Goal: Task Accomplishment & Management: Manage account settings

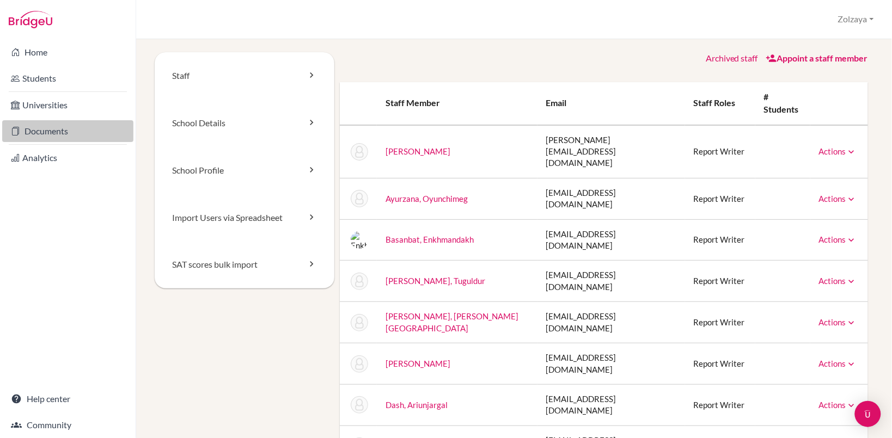
click at [54, 129] on link "Documents" at bounding box center [67, 131] width 131 height 22
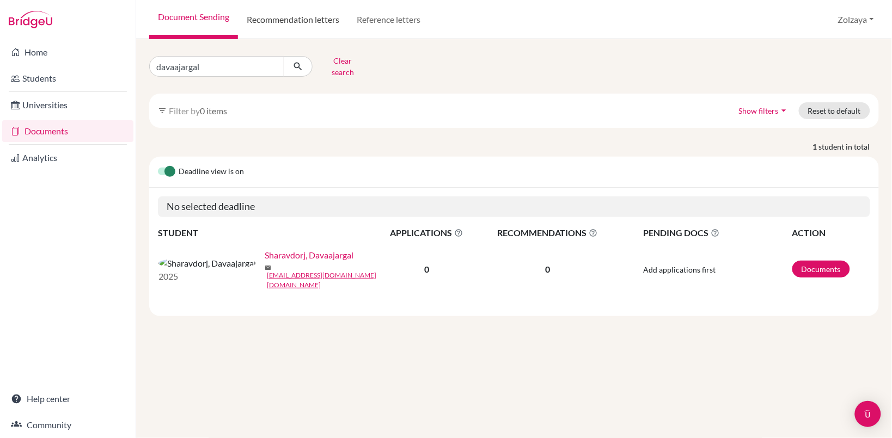
click at [316, 23] on link "Recommendation letters" at bounding box center [293, 19] width 110 height 39
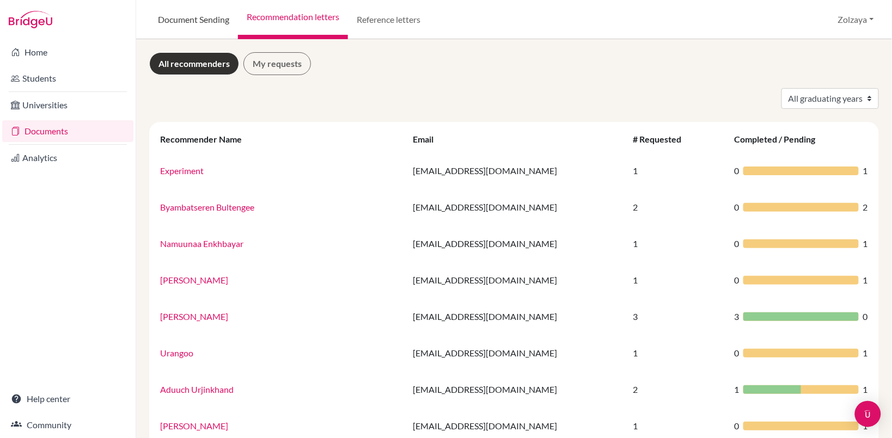
click at [199, 17] on link "Document Sending" at bounding box center [193, 19] width 89 height 39
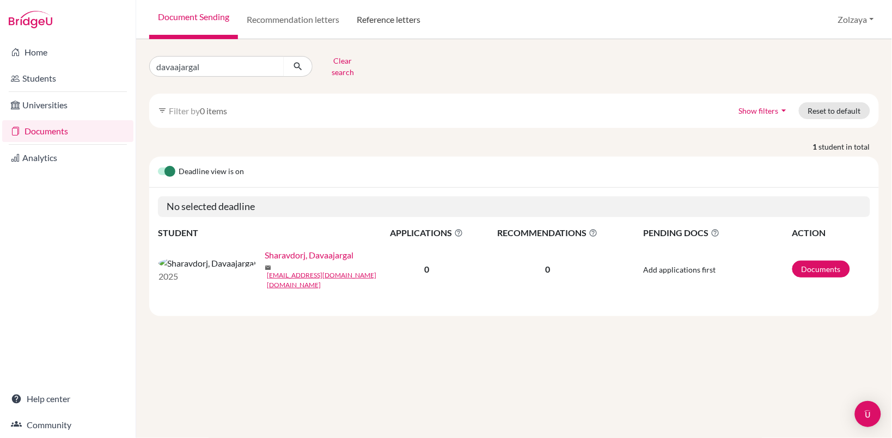
click at [398, 17] on link "Reference letters" at bounding box center [388, 19] width 81 height 39
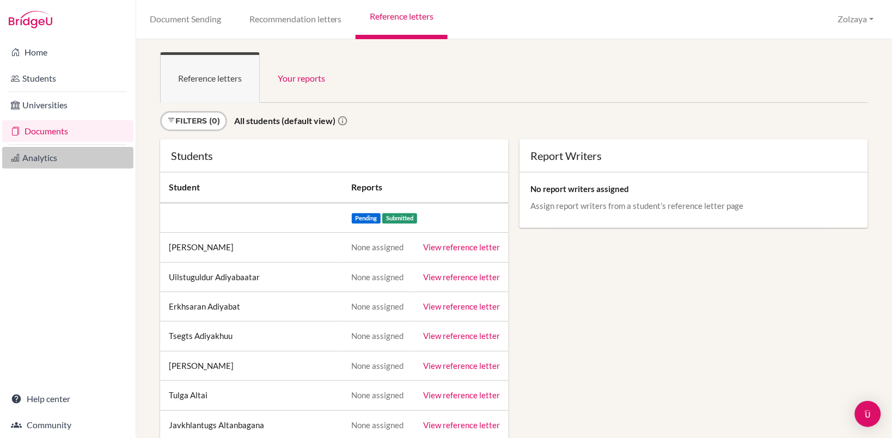
click at [45, 161] on link "Analytics" at bounding box center [67, 158] width 131 height 22
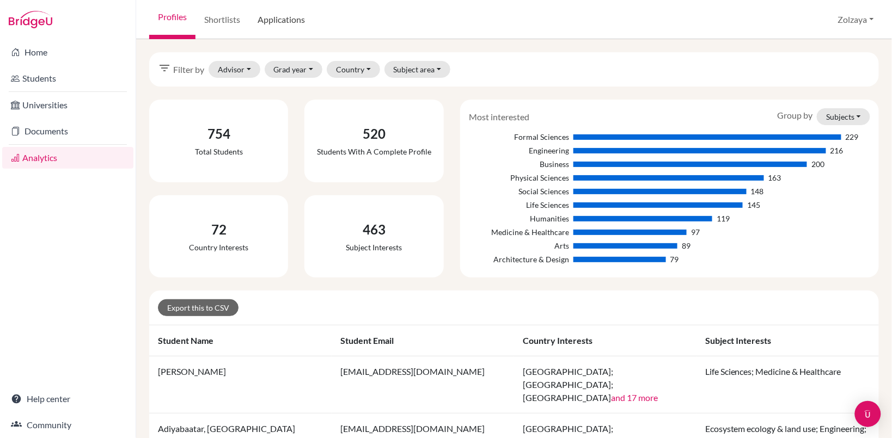
click at [277, 22] on link "Applications" at bounding box center [281, 19] width 65 height 39
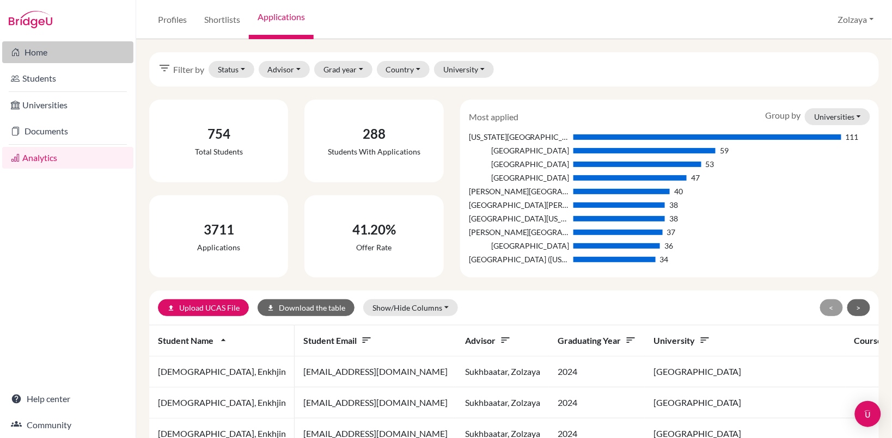
click at [33, 55] on link "Home" at bounding box center [67, 52] width 131 height 22
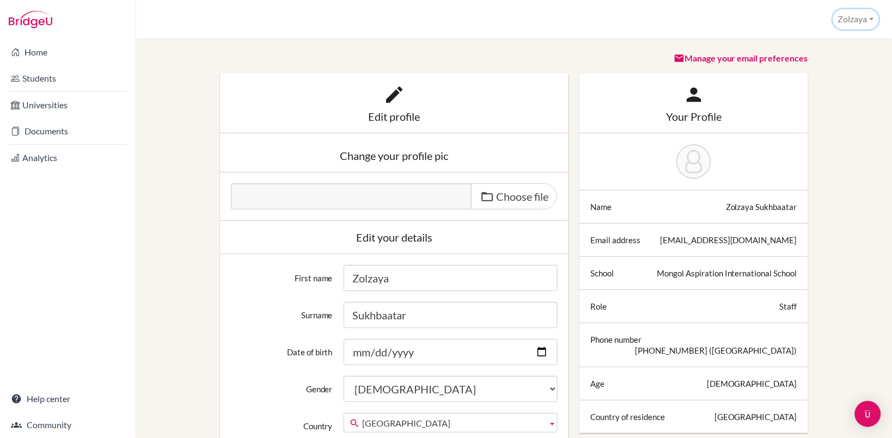
click at [873, 19] on button "Zolzaya" at bounding box center [856, 19] width 46 height 20
click at [848, 63] on link "School Settings" at bounding box center [835, 61] width 86 height 17
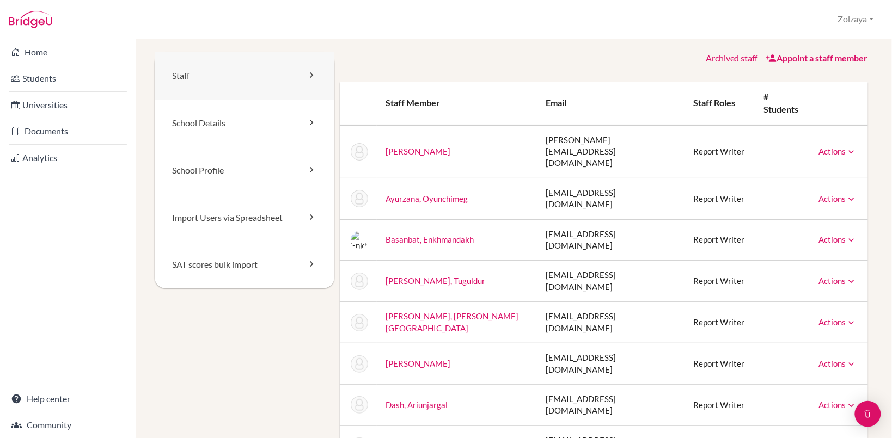
click at [306, 72] on icon at bounding box center [311, 75] width 11 height 11
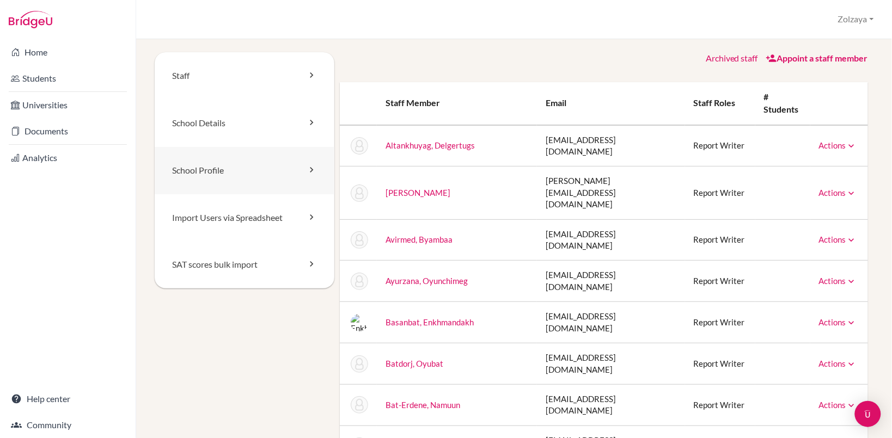
click at [268, 172] on link "School Profile" at bounding box center [245, 170] width 180 height 47
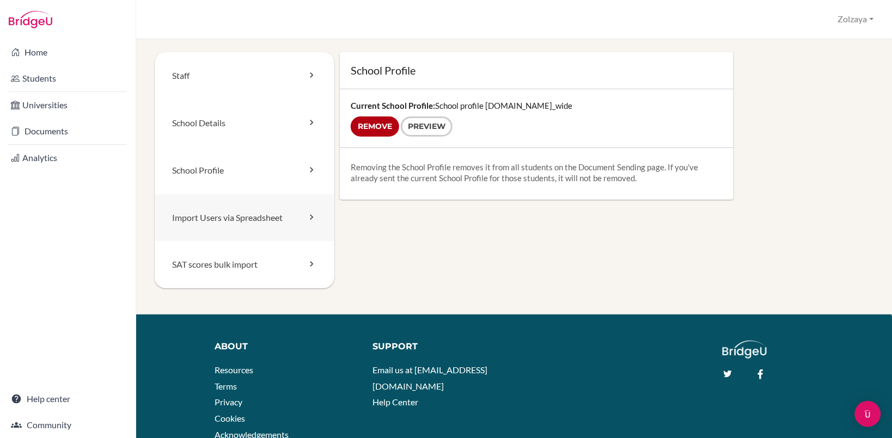
click at [266, 224] on link "Import Users via Spreadsheet" at bounding box center [245, 217] width 180 height 47
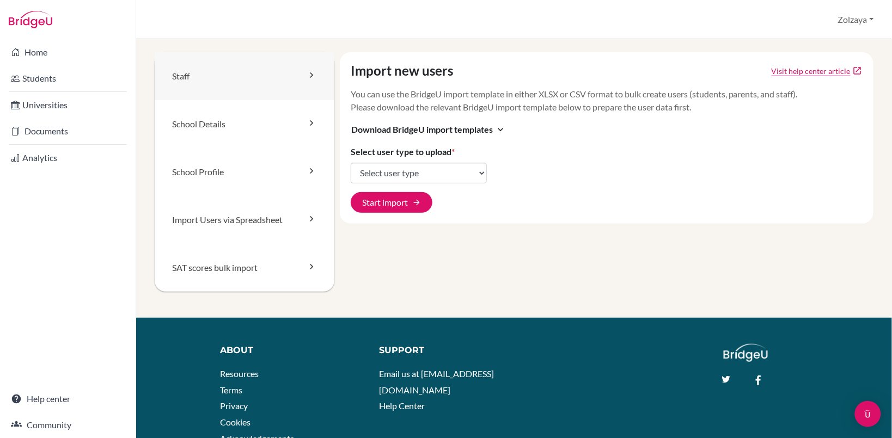
click at [211, 69] on link "Staff" at bounding box center [245, 76] width 180 height 48
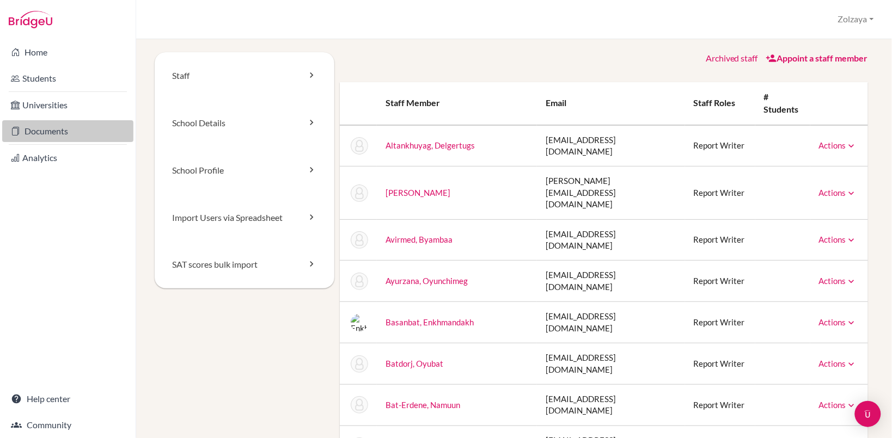
click at [62, 130] on link "Documents" at bounding box center [67, 131] width 131 height 22
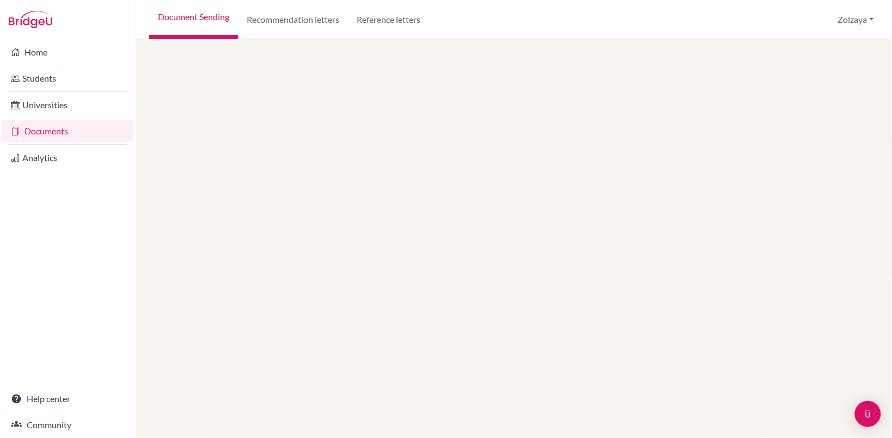
click at [62, 130] on link "Documents" at bounding box center [67, 131] width 131 height 22
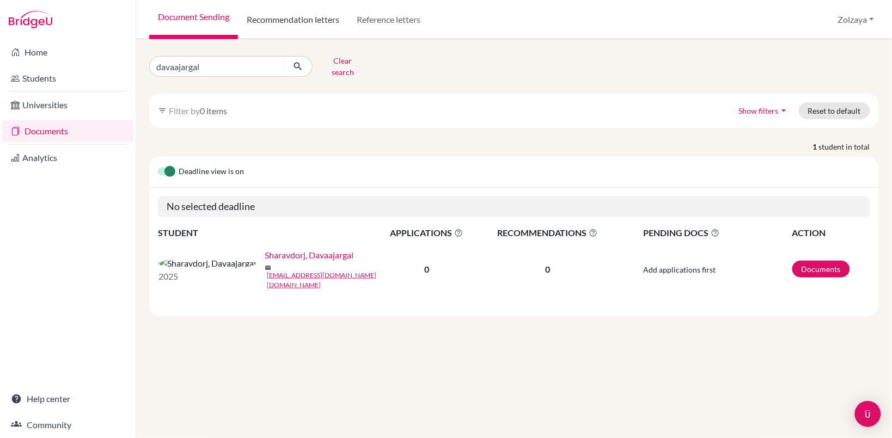
click at [291, 15] on link "Recommendation letters" at bounding box center [293, 19] width 110 height 39
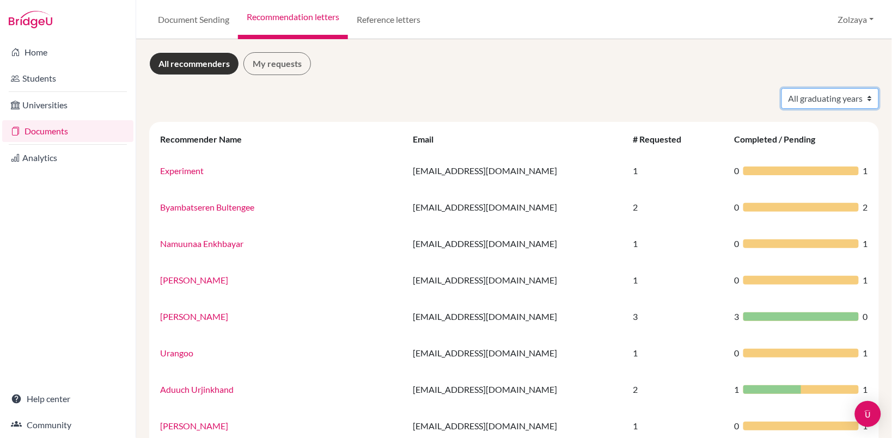
click at [862, 102] on select "All graduating years 2019 2021 2022 2023 2024 2025 2026" at bounding box center [830, 98] width 97 height 21
select select "2024"
click at [782, 88] on select "All graduating years 2019 2021 2022 2023 2024 2025 2026" at bounding box center [830, 98] width 97 height 21
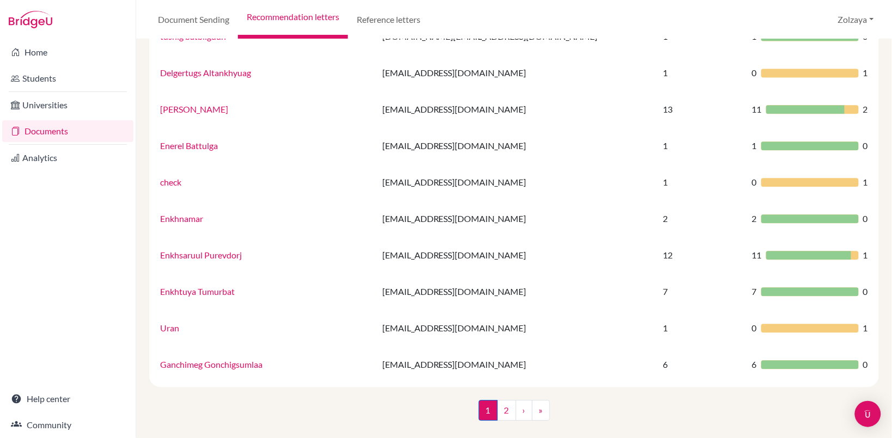
scroll to position [684, 0]
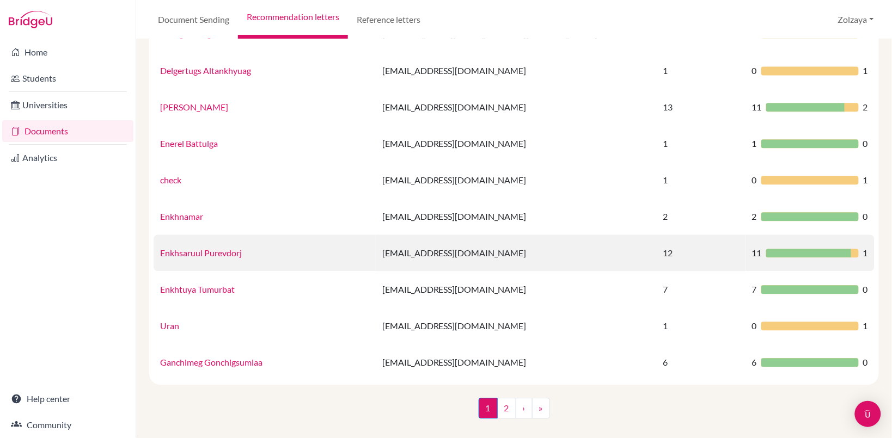
click at [657, 254] on td "12" at bounding box center [701, 253] width 89 height 36
click at [752, 255] on span "11" at bounding box center [757, 253] width 10 height 13
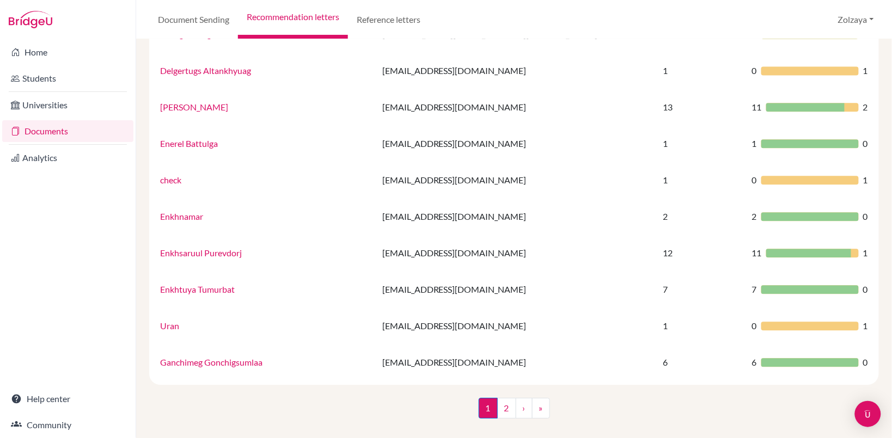
scroll to position [686, 0]
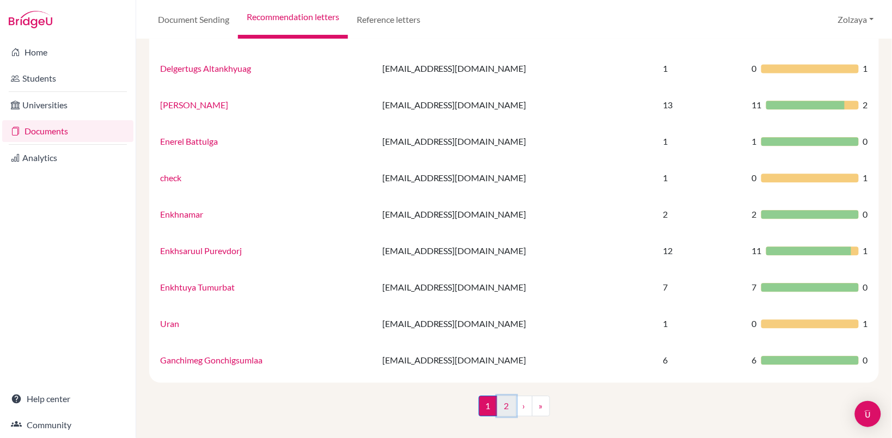
click at [502, 401] on link "2" at bounding box center [506, 406] width 19 height 21
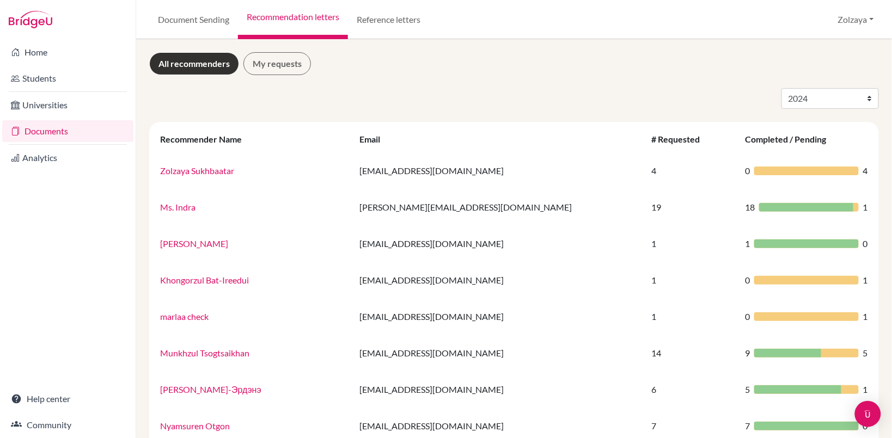
scroll to position [686, 0]
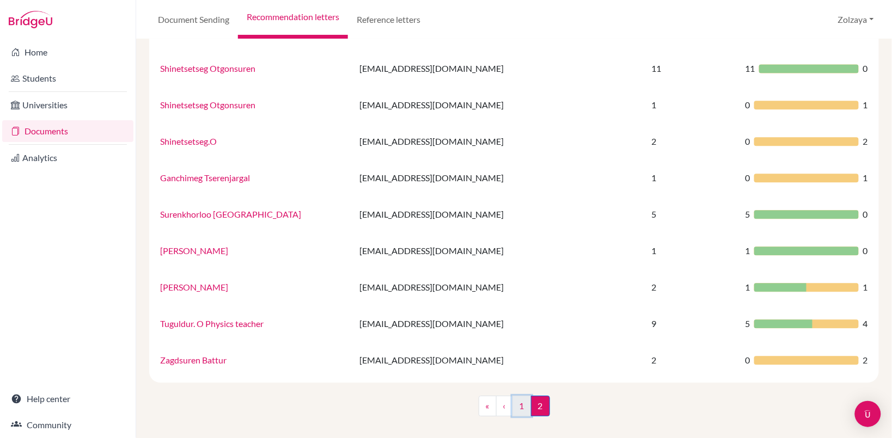
click at [515, 410] on link "1" at bounding box center [522, 406] width 19 height 21
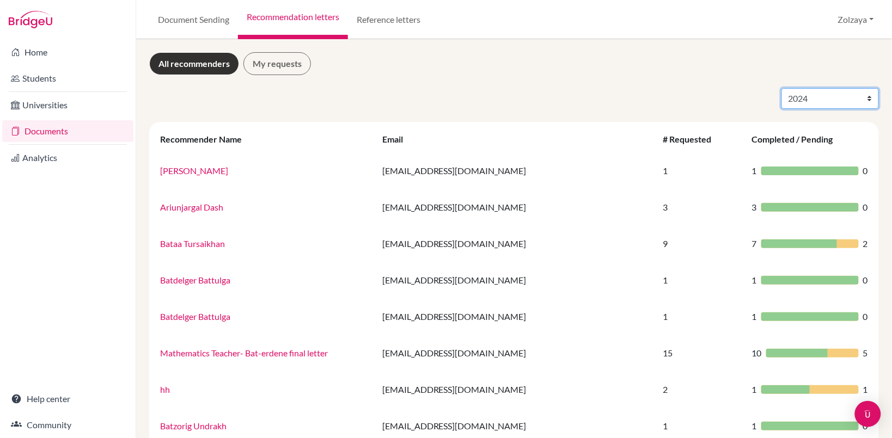
click at [856, 96] on select "All graduating years 2019 2021 2022 2023 2024 2025 2026" at bounding box center [830, 98] width 97 height 21
select select "2025"
click at [782, 88] on select "All graduating years 2019 2021 2022 2023 2024 2025 2026" at bounding box center [830, 98] width 97 height 21
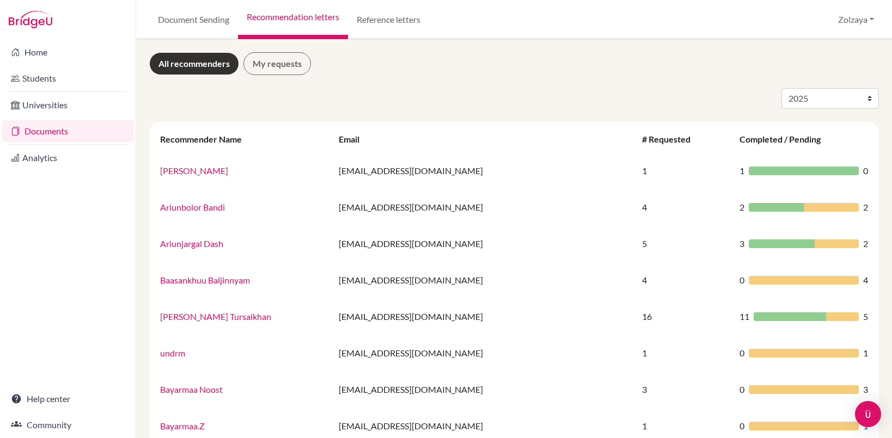
select select "2025"
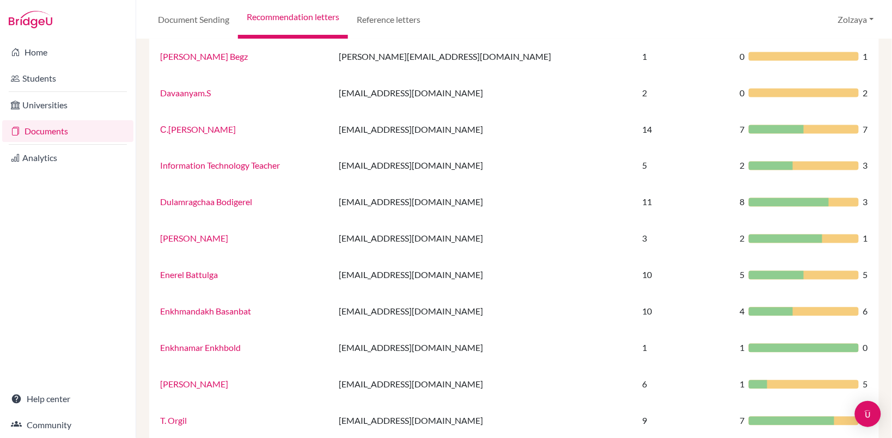
scroll to position [686, 0]
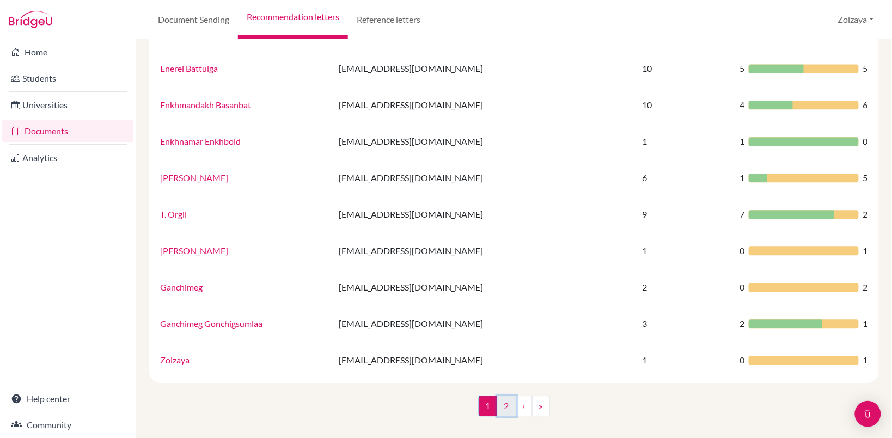
click at [499, 407] on link "2" at bounding box center [506, 406] width 19 height 21
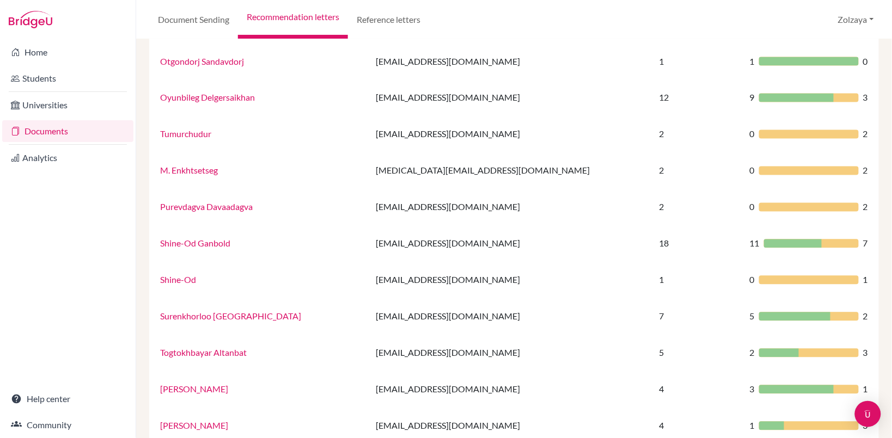
scroll to position [650, 0]
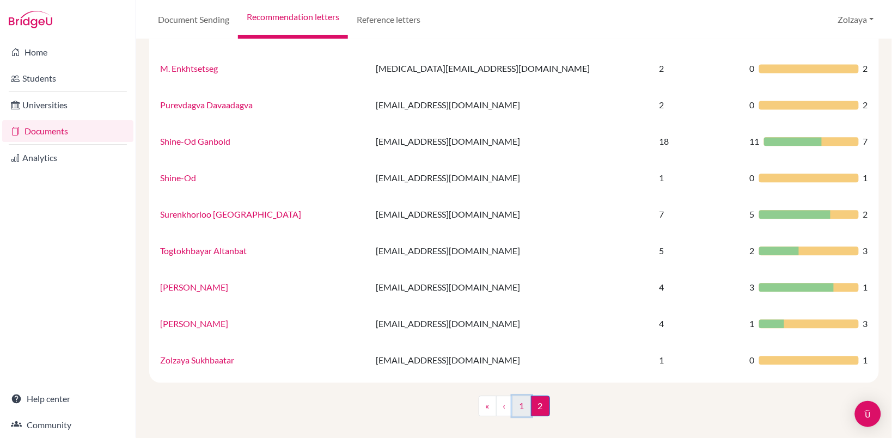
click at [516, 406] on link "1" at bounding box center [522, 406] width 19 height 21
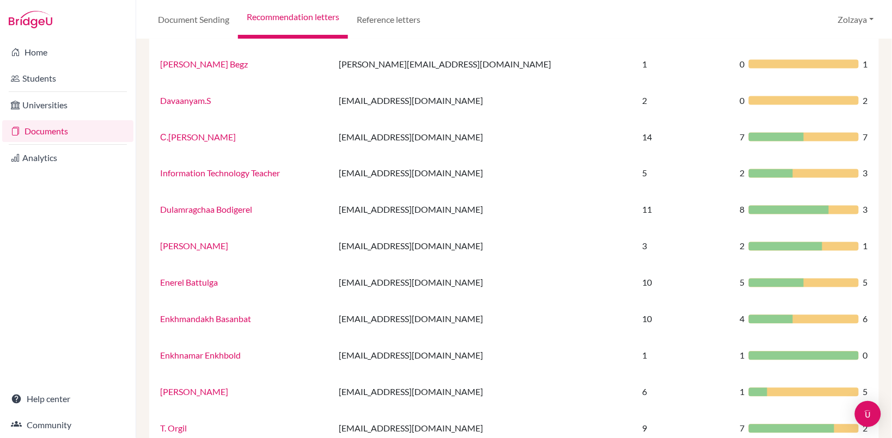
scroll to position [472, 0]
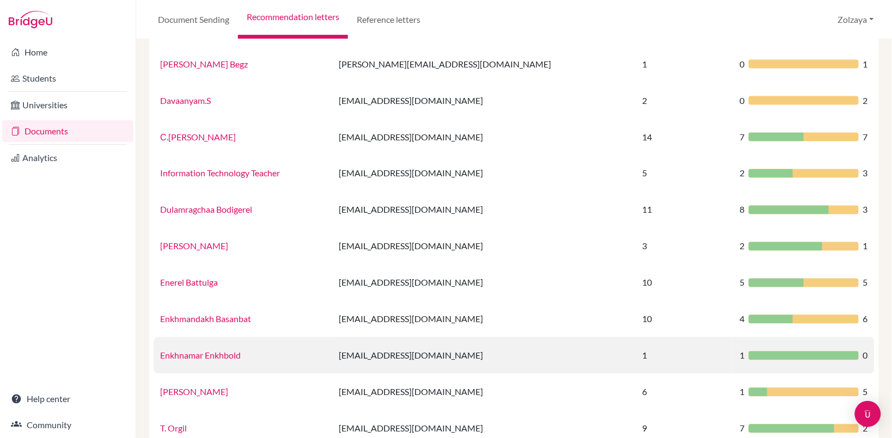
click at [636, 355] on td "1" at bounding box center [684, 356] width 97 height 36
click at [219, 355] on link "Enkhnamar Enkhbold" at bounding box center [200, 356] width 81 height 10
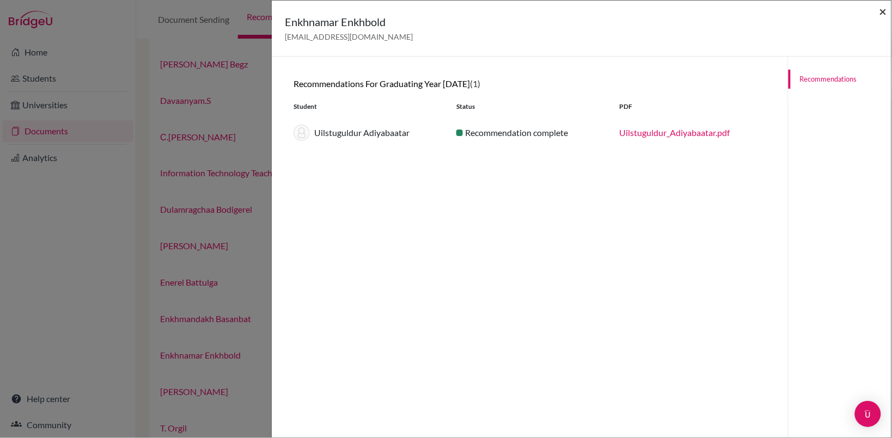
click at [881, 11] on span "×" at bounding box center [884, 11] width 8 height 16
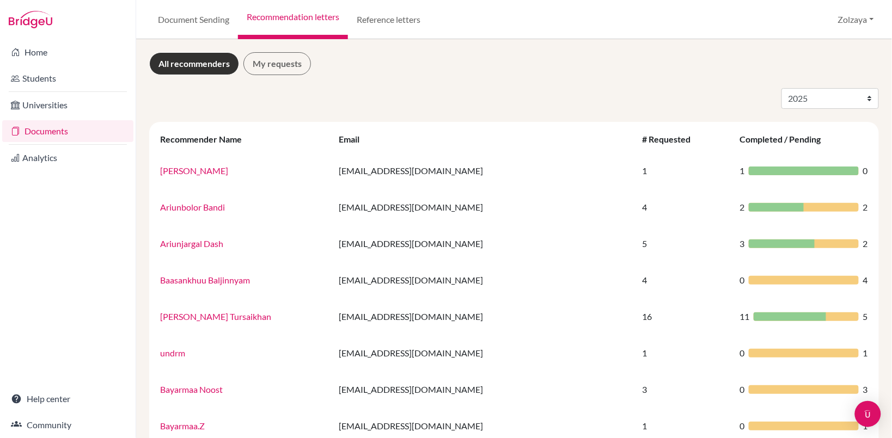
scroll to position [686, 0]
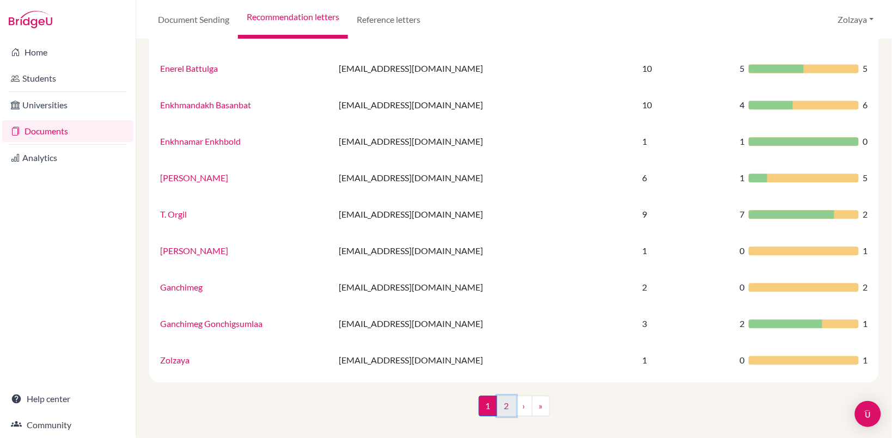
click at [499, 409] on link "2" at bounding box center [506, 406] width 19 height 21
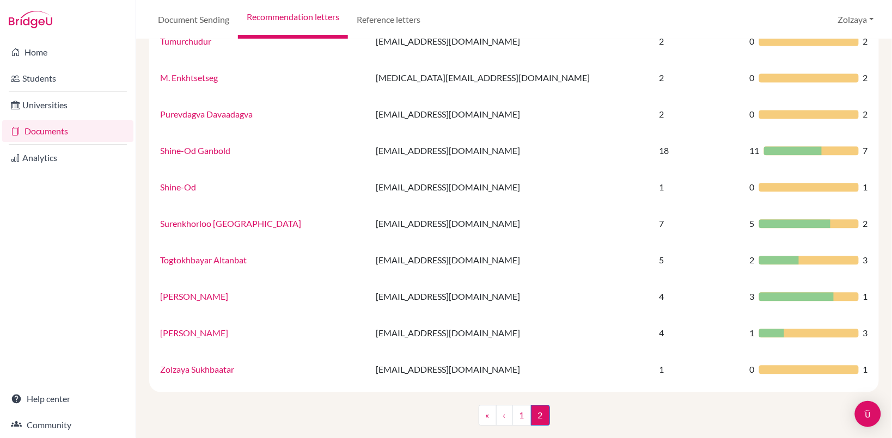
scroll to position [650, 0]
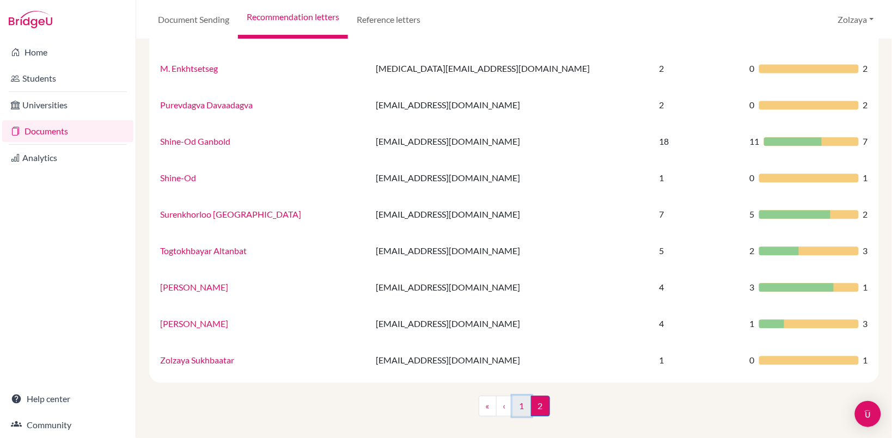
click at [518, 406] on link "1" at bounding box center [522, 406] width 19 height 21
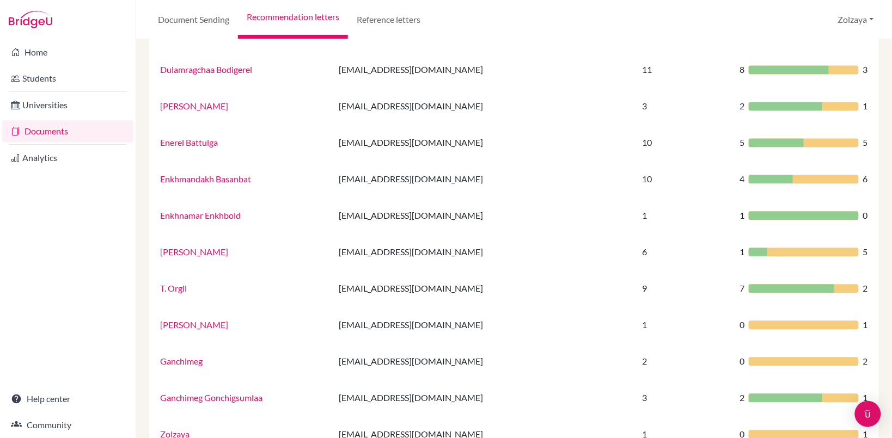
scroll to position [614, 0]
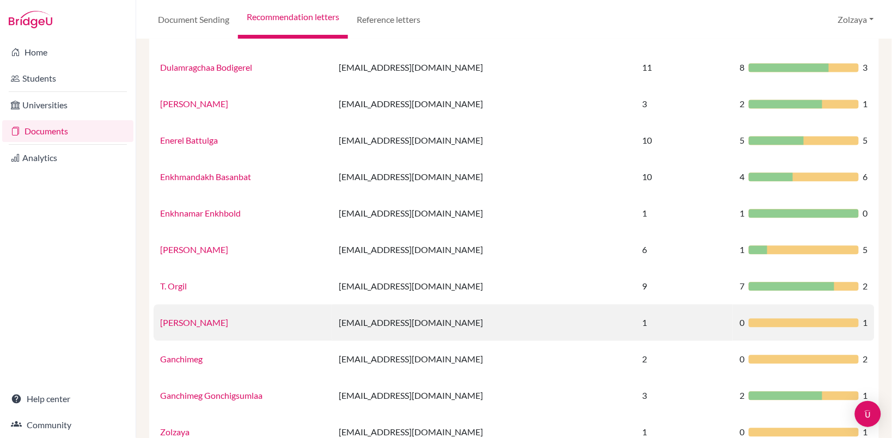
click at [211, 326] on link "Erdenebat Gombo" at bounding box center [194, 323] width 68 height 10
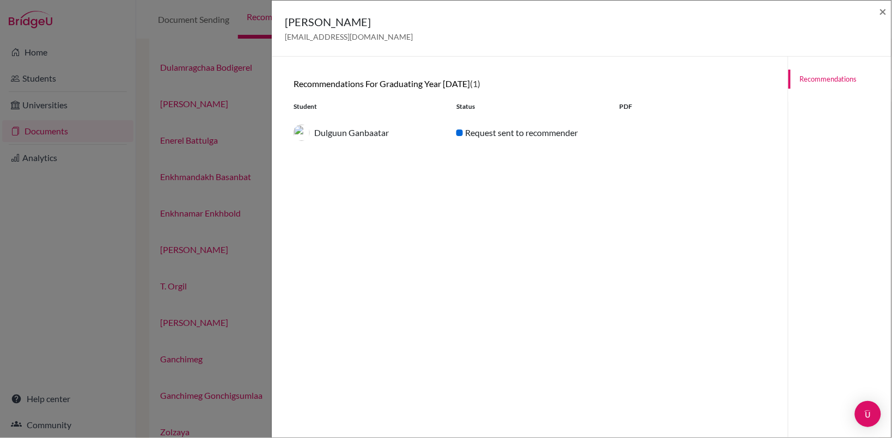
click at [339, 135] on div "Dulguun Ganbaatar" at bounding box center [366, 133] width 163 height 16
click at [882, 11] on span "×" at bounding box center [884, 11] width 8 height 16
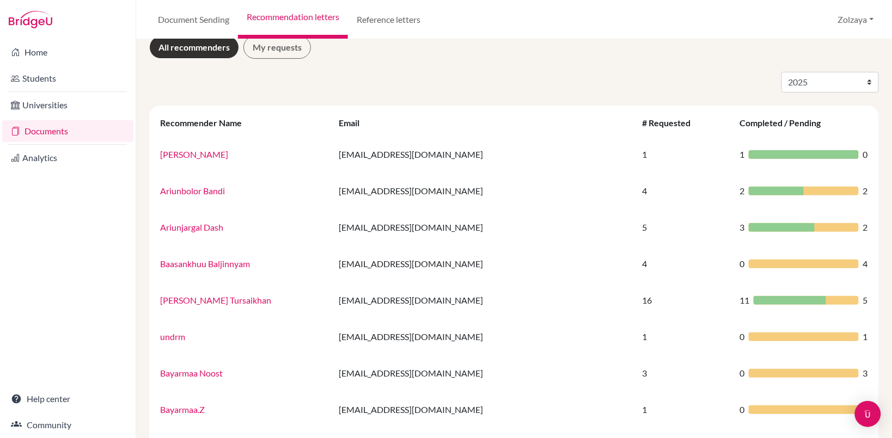
scroll to position [0, 0]
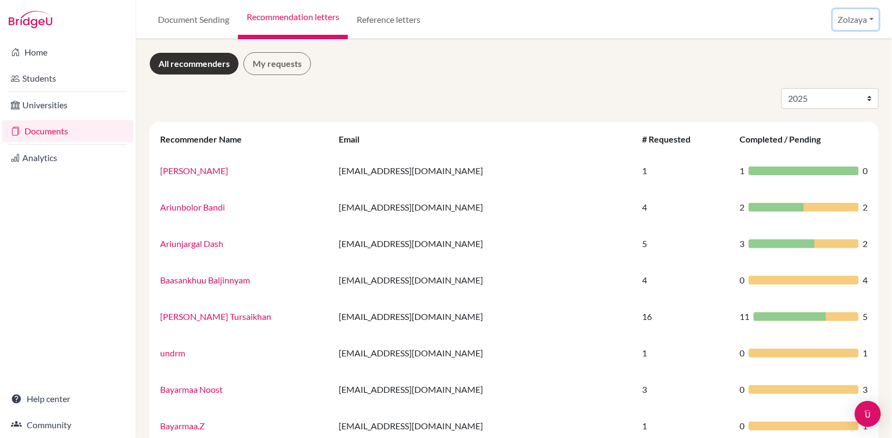
click at [873, 23] on button "Zolzaya" at bounding box center [856, 19] width 46 height 21
click at [44, 20] on img at bounding box center [31, 19] width 44 height 17
click at [37, 23] on img at bounding box center [31, 19] width 44 height 17
click at [37, 20] on img at bounding box center [31, 19] width 44 height 17
click at [37, 49] on link "Home" at bounding box center [67, 52] width 131 height 22
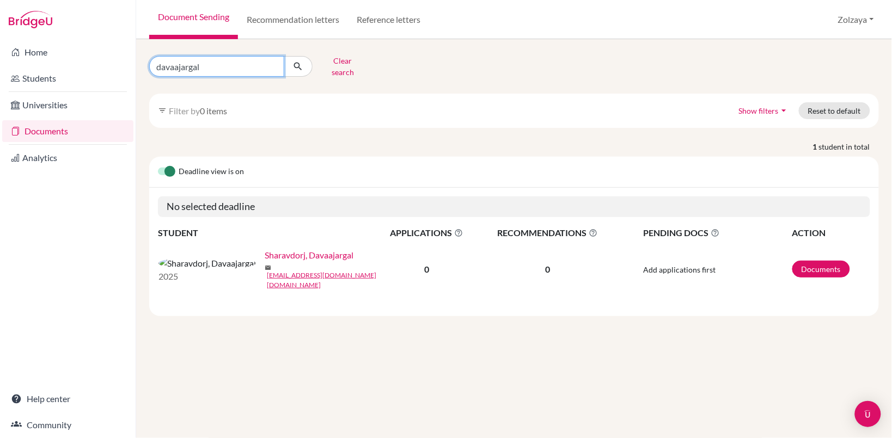
click at [269, 62] on input "davaajargal" at bounding box center [216, 66] width 135 height 21
type input "dulguun"
click button "submit" at bounding box center [298, 66] width 29 height 21
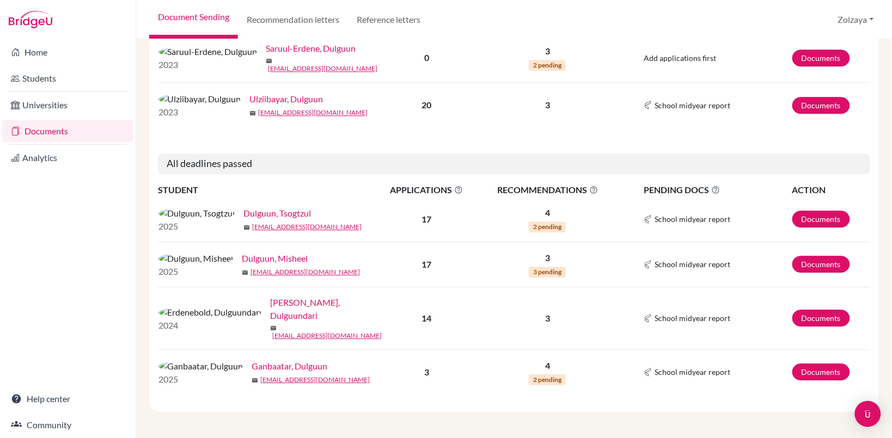
scroll to position [769, 0]
click at [252, 361] on link "Ganbaatar, Dulguun" at bounding box center [290, 366] width 76 height 13
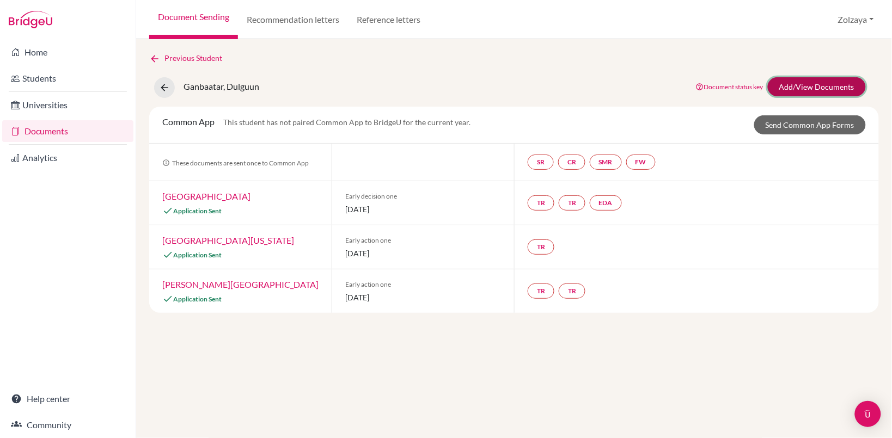
click at [823, 89] on link "Add/View Documents" at bounding box center [817, 86] width 98 height 19
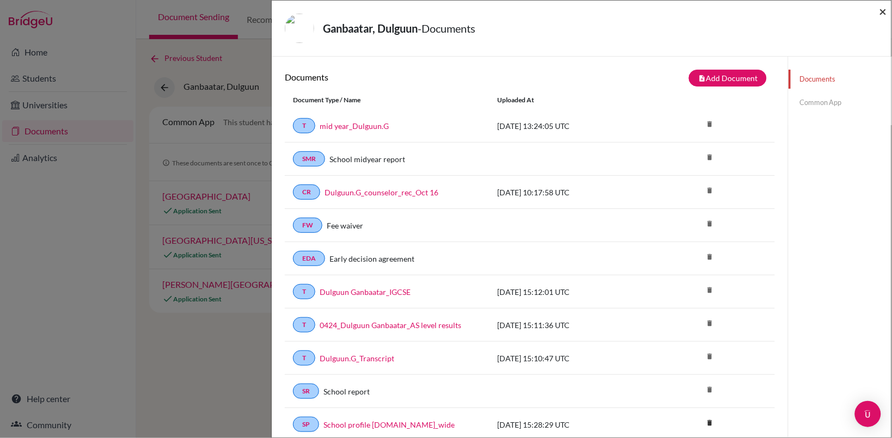
click at [881, 13] on span "×" at bounding box center [884, 11] width 8 height 16
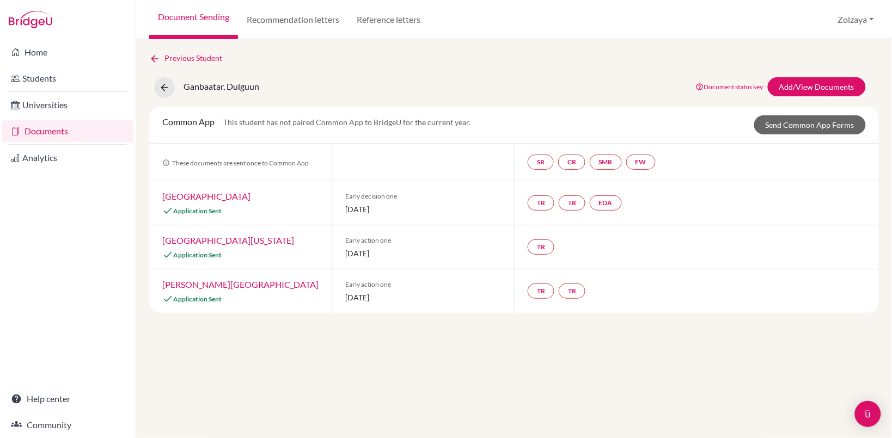
click at [56, 131] on link "Documents" at bounding box center [67, 131] width 131 height 22
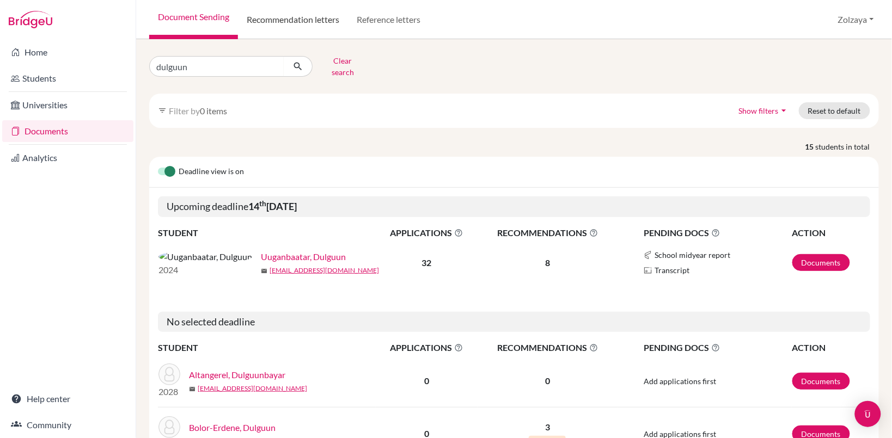
click at [304, 14] on link "Recommendation letters" at bounding box center [293, 19] width 110 height 39
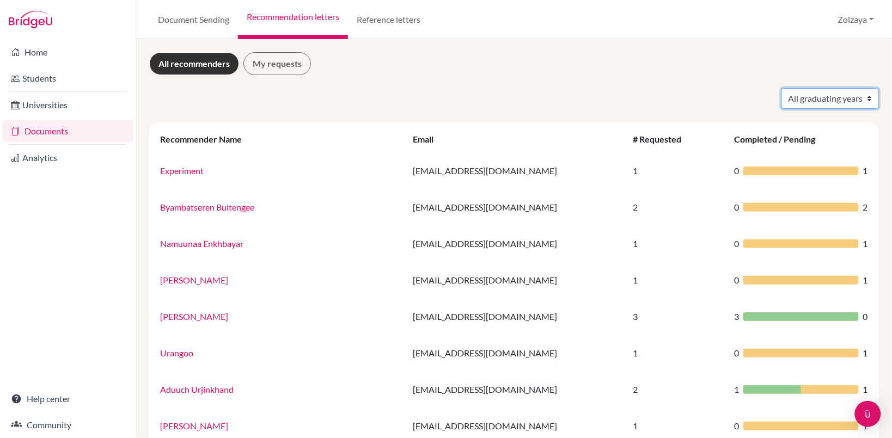
click at [858, 101] on select "All graduating years 2019 2021 2022 2023 2024 2025 2026" at bounding box center [830, 98] width 97 height 21
select select "2025"
click at [782, 88] on select "All graduating years 2019 2021 2022 2023 2024 2025 2026" at bounding box center [830, 98] width 97 height 21
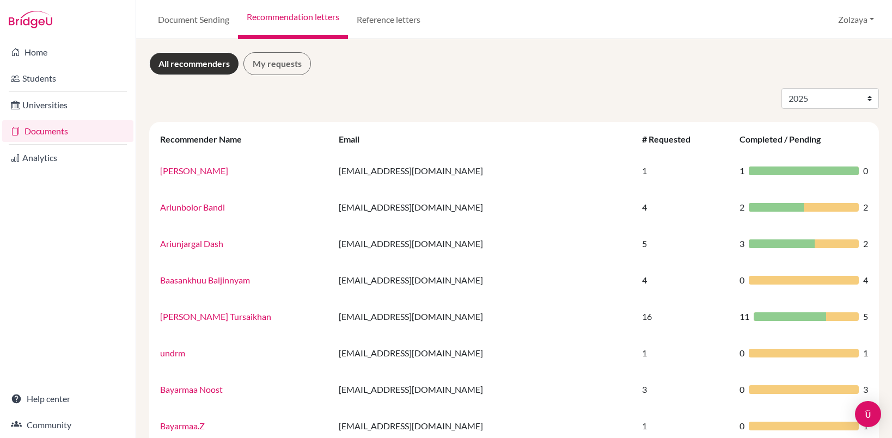
select select "2025"
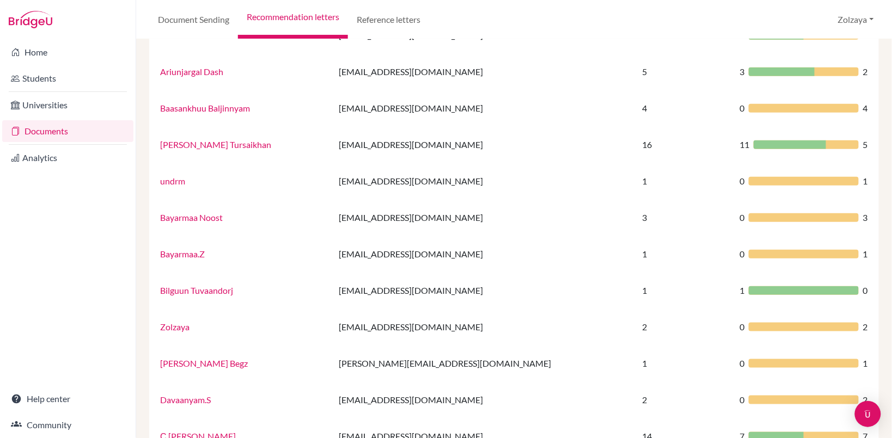
scroll to position [174, 0]
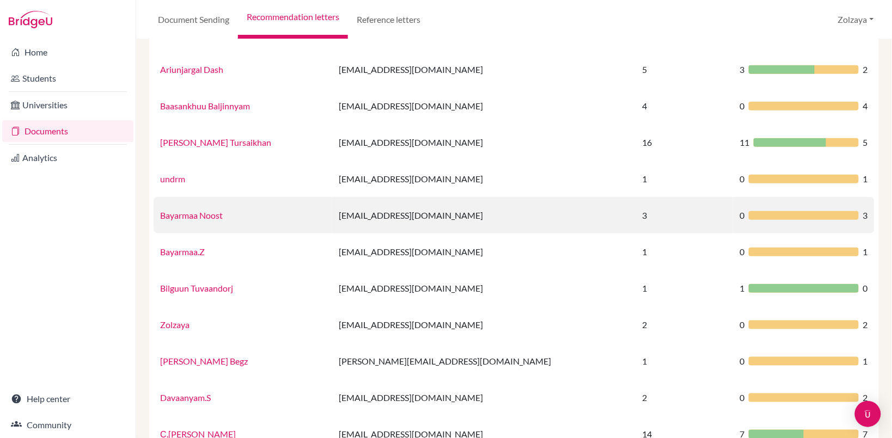
click at [198, 213] on link "Bayarmaa Noost" at bounding box center [191, 215] width 63 height 10
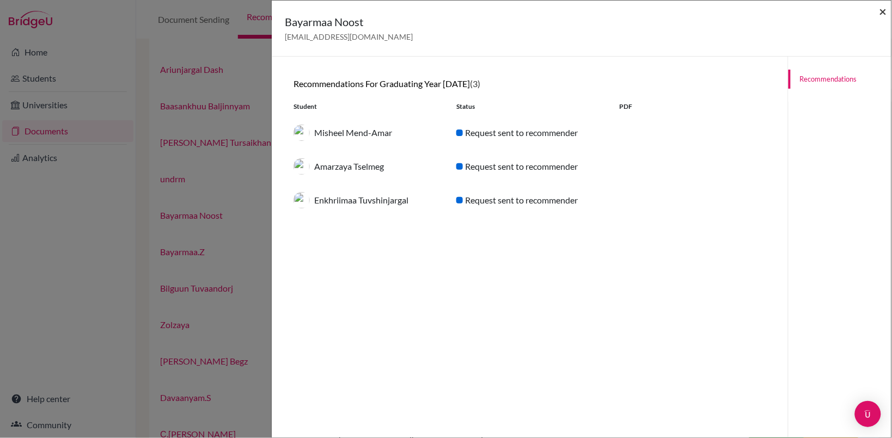
click at [886, 11] on span "×" at bounding box center [884, 11] width 8 height 16
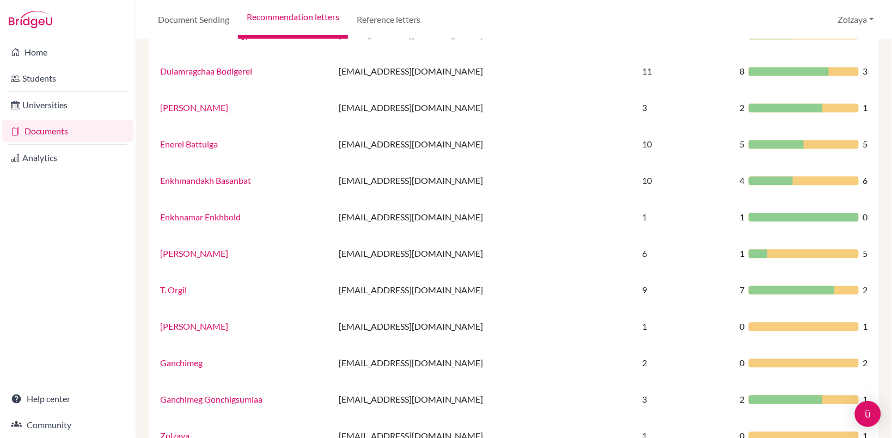
scroll to position [686, 0]
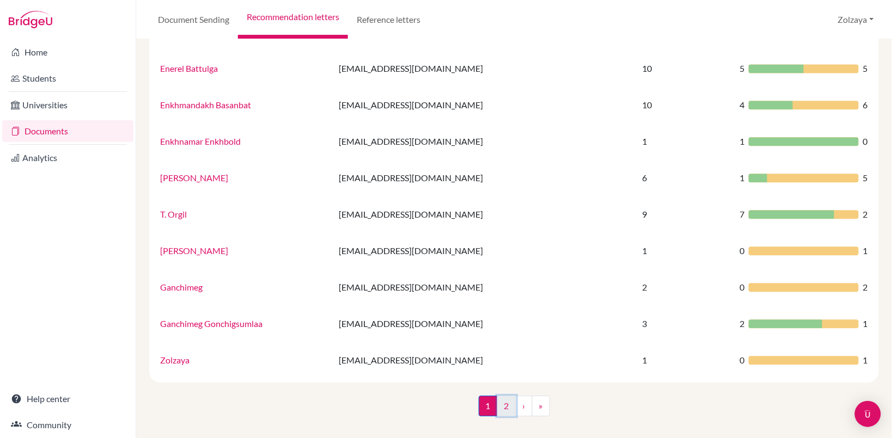
click at [497, 402] on link "2" at bounding box center [506, 406] width 19 height 21
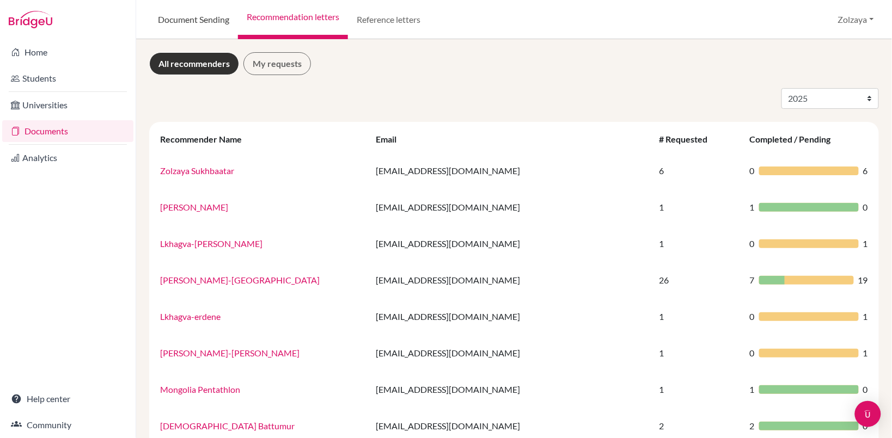
click at [200, 20] on link "Document Sending" at bounding box center [193, 19] width 89 height 39
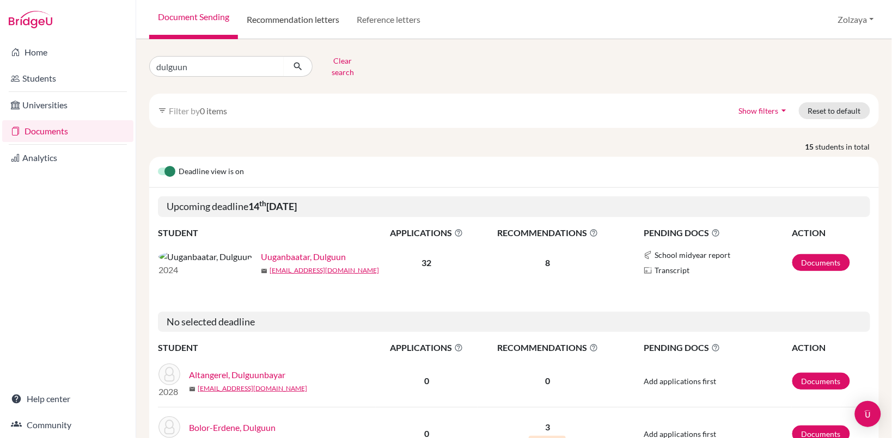
click at [298, 27] on link "Recommendation letters" at bounding box center [293, 19] width 110 height 39
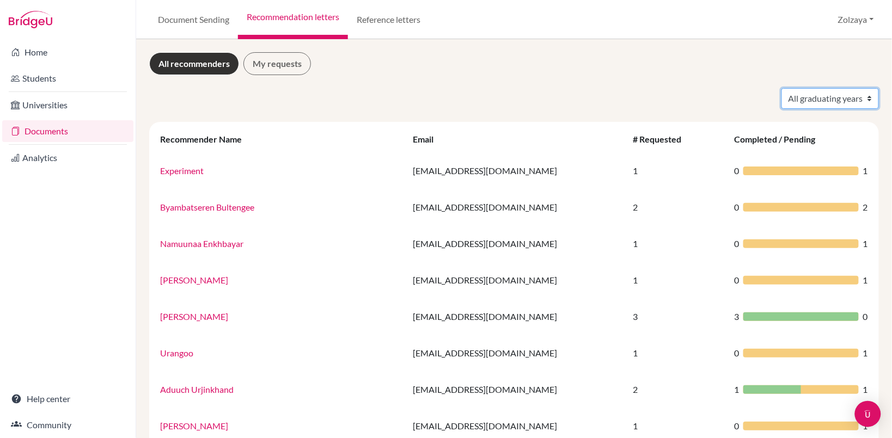
click at [857, 101] on select "All graduating years 2019 2021 2022 2023 2024 2025 2026" at bounding box center [830, 98] width 97 height 21
select select "2025"
click at [782, 88] on select "All graduating years 2019 2021 2022 2023 2024 2025 2026" at bounding box center [830, 98] width 97 height 21
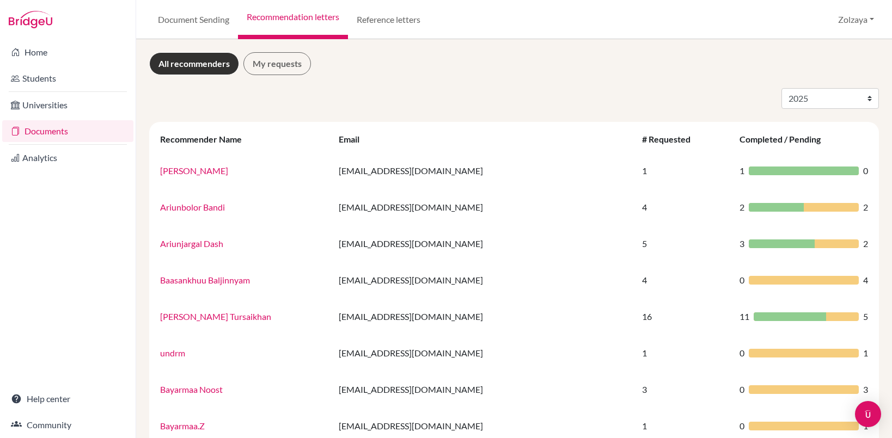
select select "2025"
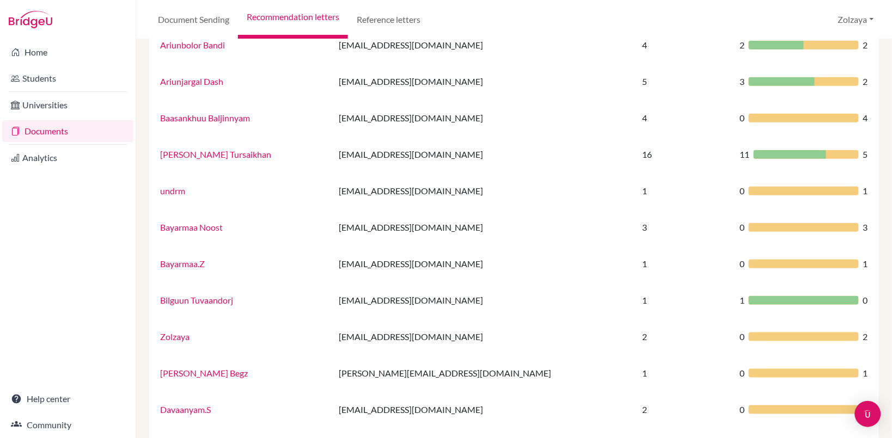
scroll to position [158, 0]
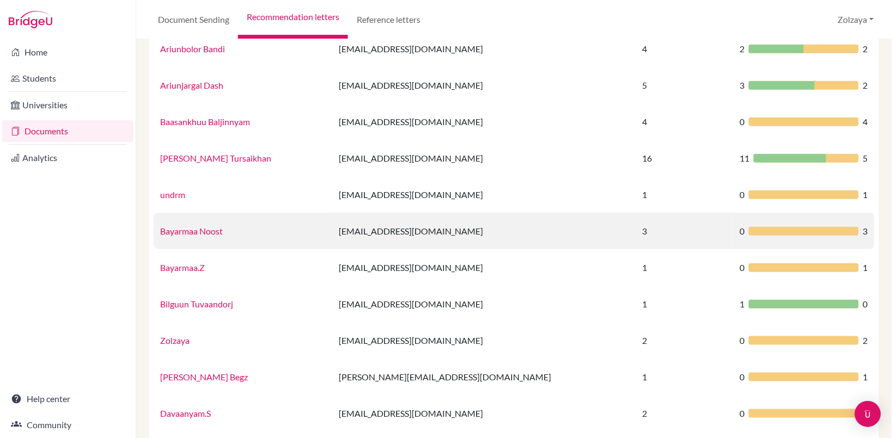
click at [219, 229] on link "Bayarmaa Noost" at bounding box center [191, 231] width 63 height 10
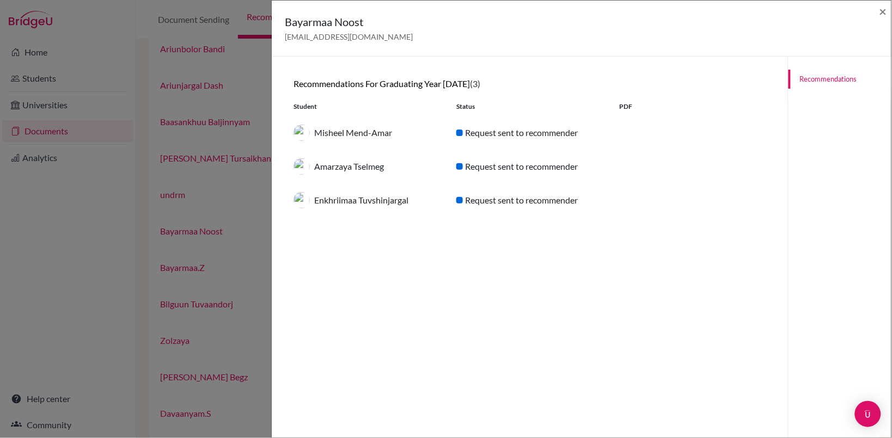
click at [355, 135] on div "Misheel Mend-Amar" at bounding box center [366, 133] width 163 height 16
click at [353, 167] on div "Amarzaya Tselmeg" at bounding box center [366, 166] width 163 height 16
click at [883, 13] on span "×" at bounding box center [884, 11] width 8 height 16
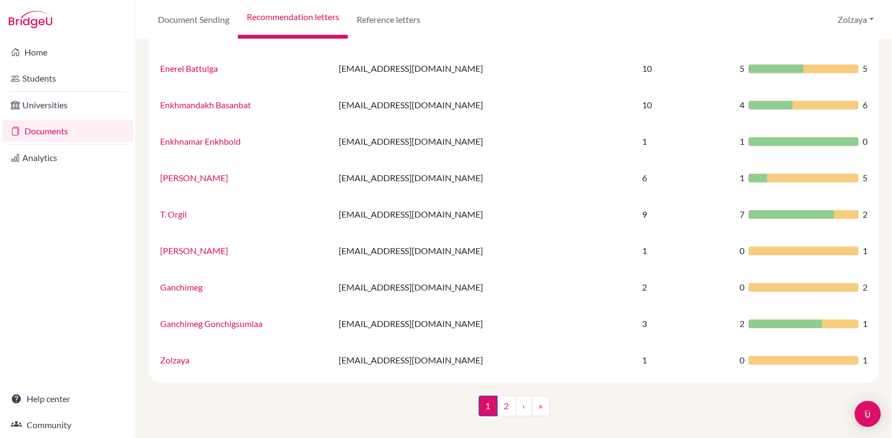
scroll to position [0, 0]
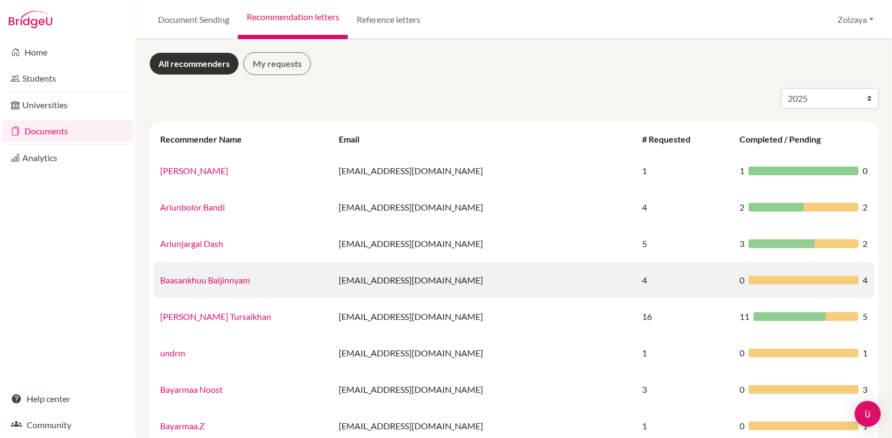
click at [474, 278] on td "baasankhuu.b@mongolaspiration.edu.mn" at bounding box center [483, 280] width 303 height 36
click at [217, 282] on link "Baasankhuu Baljinnyam" at bounding box center [205, 280] width 90 height 10
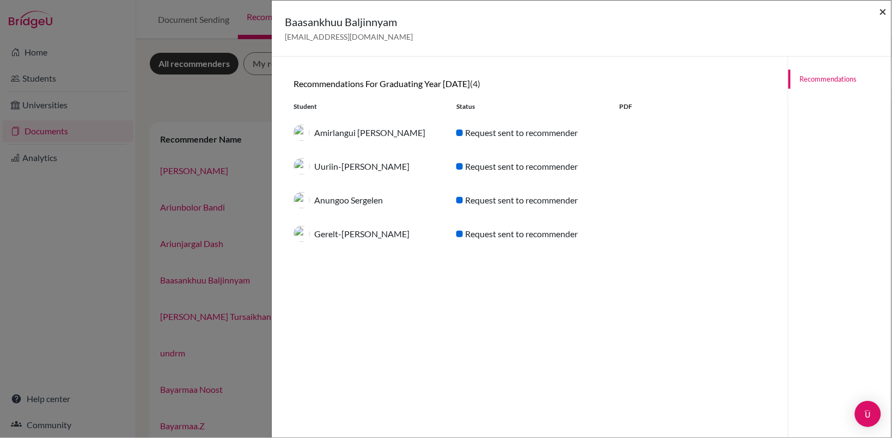
click at [883, 11] on span "×" at bounding box center [884, 11] width 8 height 16
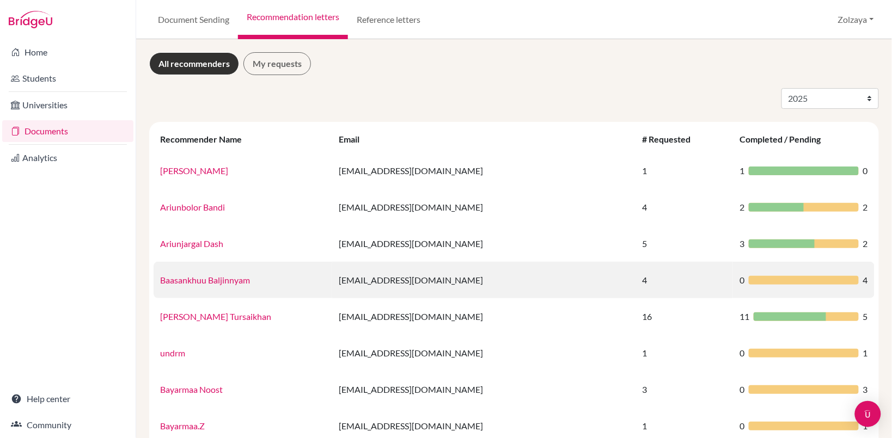
click at [224, 282] on link "Baasankhuu Baljinnyam" at bounding box center [205, 280] width 90 height 10
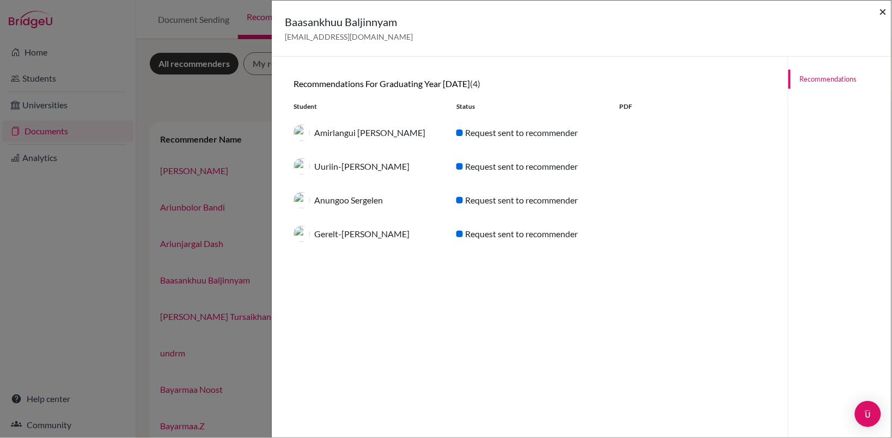
click at [883, 9] on span "×" at bounding box center [884, 11] width 8 height 16
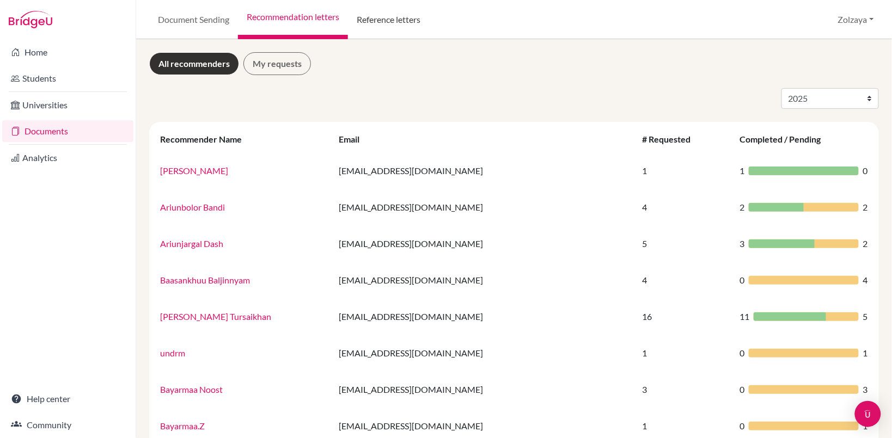
click at [395, 16] on link "Reference letters" at bounding box center [388, 19] width 81 height 39
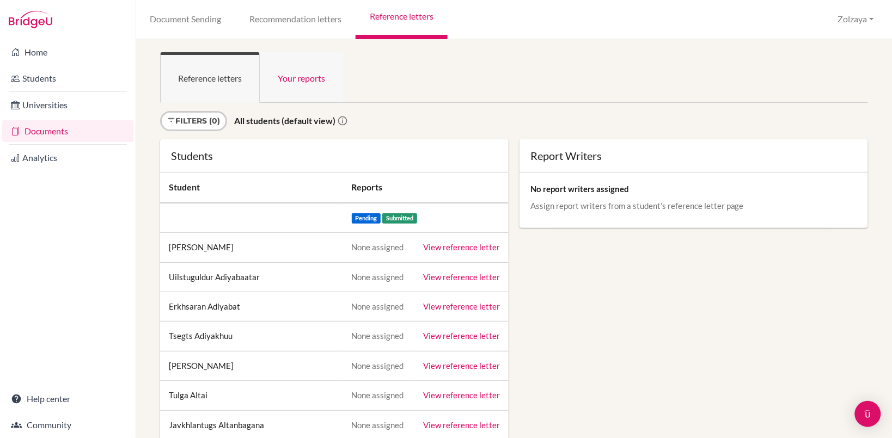
click at [296, 83] on link "Your reports" at bounding box center [301, 77] width 83 height 51
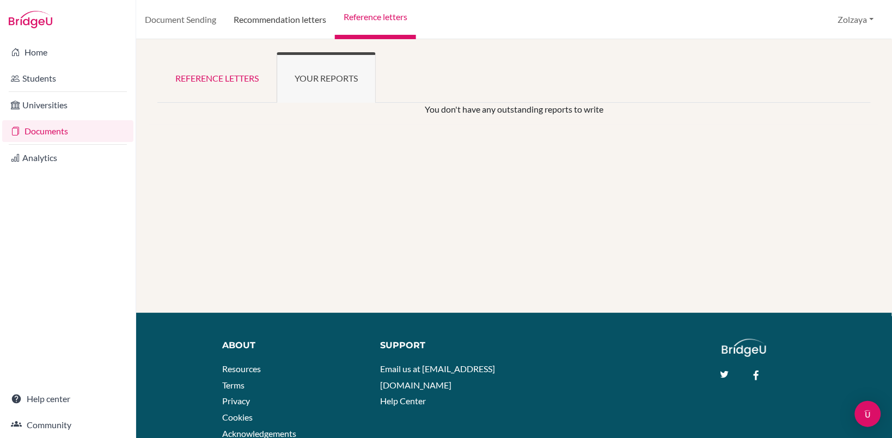
click at [301, 21] on link "Recommendation letters" at bounding box center [280, 19] width 110 height 39
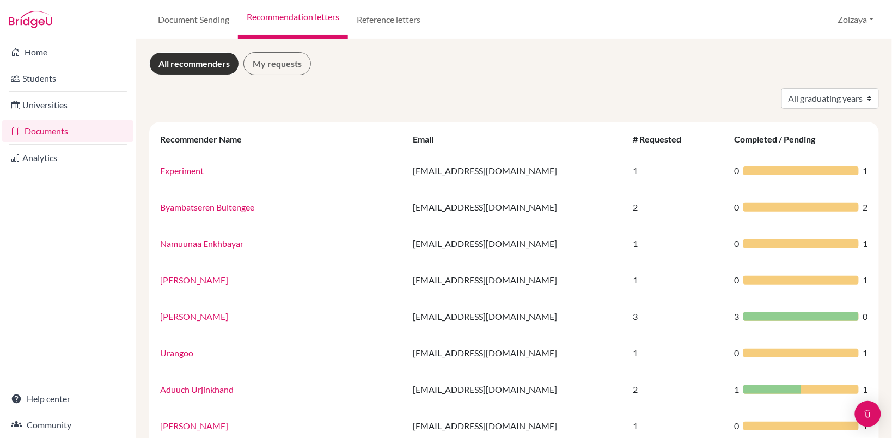
scroll to position [2, 0]
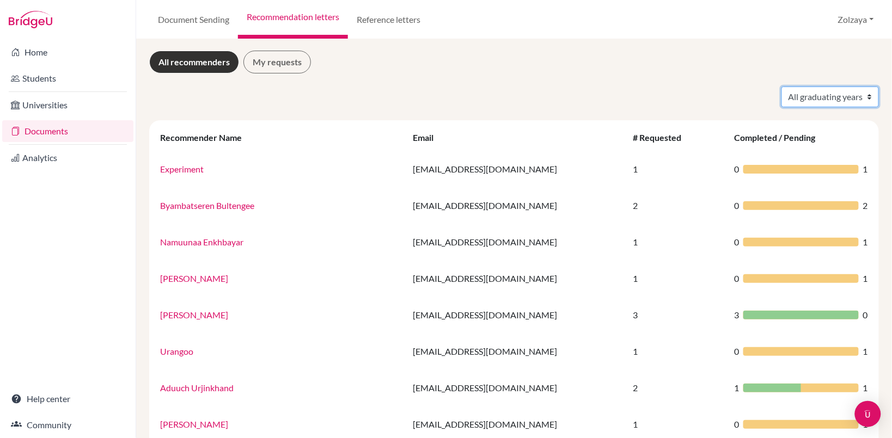
click at [859, 95] on select "All graduating years 2019 2021 2022 2023 2024 2025 2026" at bounding box center [830, 97] width 97 height 21
select select "2025"
click at [782, 87] on select "All graduating years 2019 2021 2022 2023 2024 2025 2026" at bounding box center [830, 97] width 97 height 21
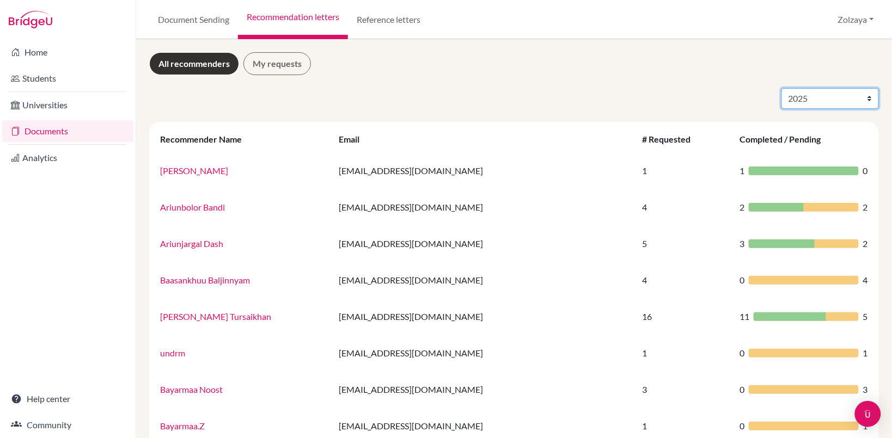
click at [861, 100] on select "All graduating years 2019 2021 2022 2023 2024 2025 2026" at bounding box center [830, 98] width 97 height 21
select select "2024"
click at [782, 88] on select "All graduating years 2019 2021 2022 2023 2024 2025 2026" at bounding box center [830, 98] width 97 height 21
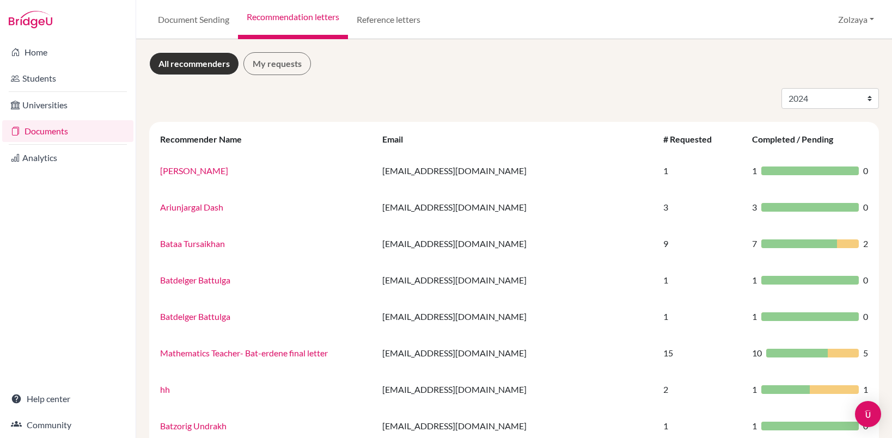
select select "2024"
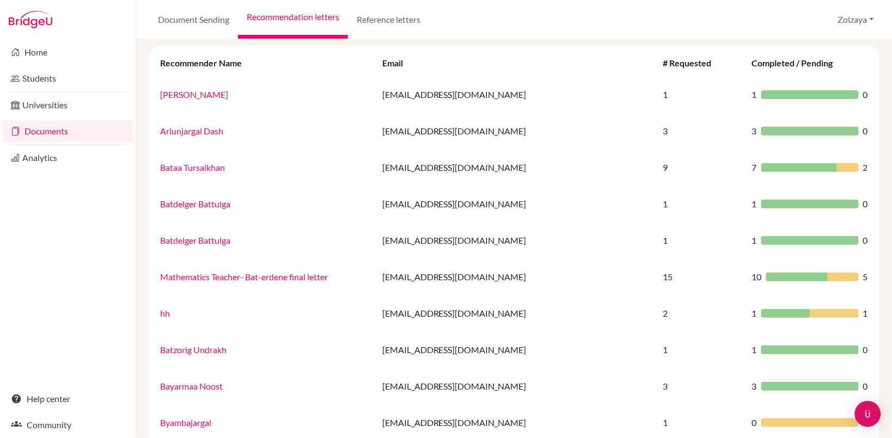
scroll to position [82, 0]
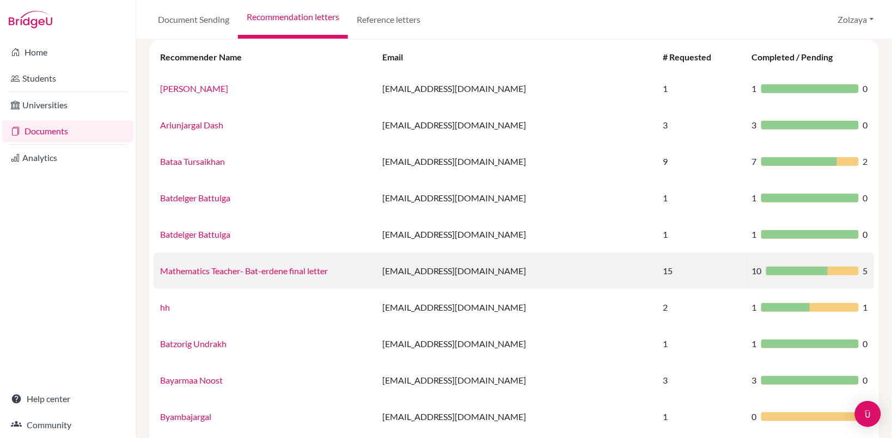
click at [290, 270] on link "Mathematics Teacher- Bat-erdene final letter" at bounding box center [244, 271] width 168 height 10
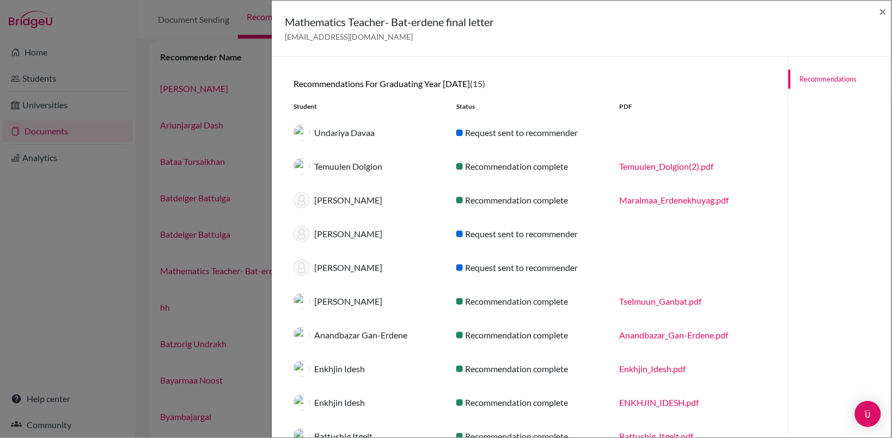
drag, startPoint x: 880, startPoint y: 137, endPoint x: 885, endPoint y: 271, distance: 134.6
click at [885, 271] on div "Recommendations for graduating year 2024 (15) Student Status PDF Undariya Davaa…" at bounding box center [582, 247] width 620 height 381
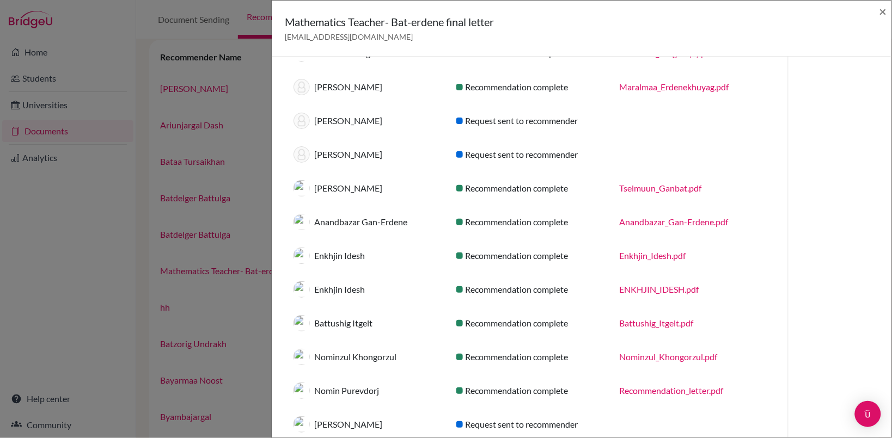
scroll to position [219, 0]
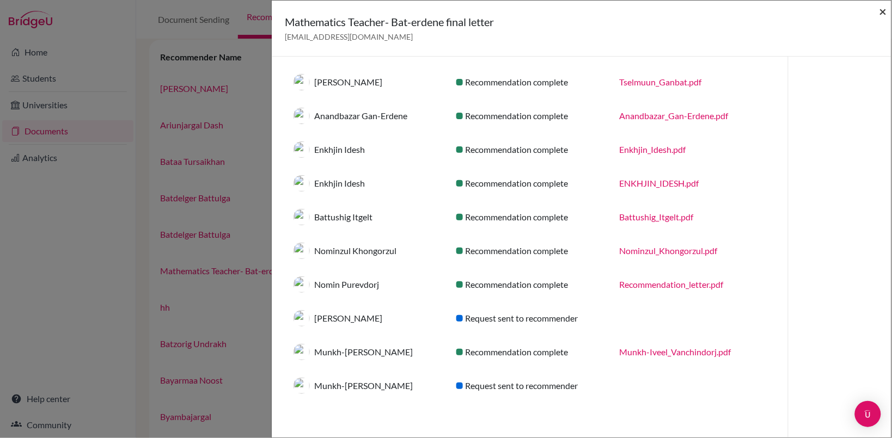
click at [883, 13] on span "×" at bounding box center [884, 11] width 8 height 16
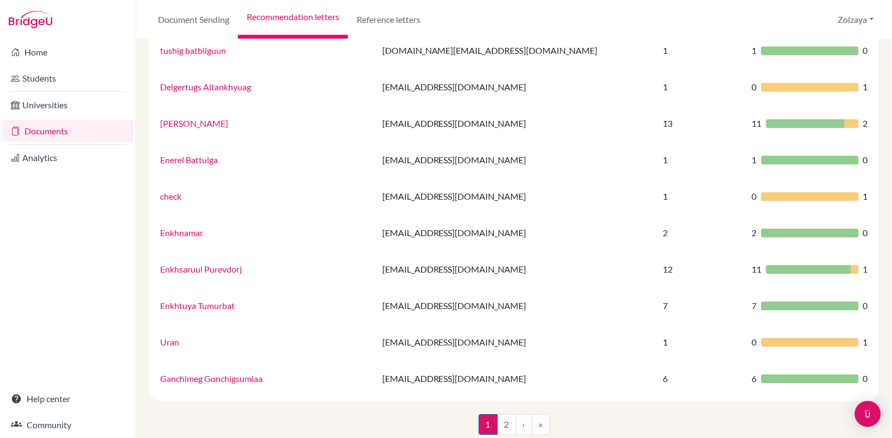
scroll to position [668, 0]
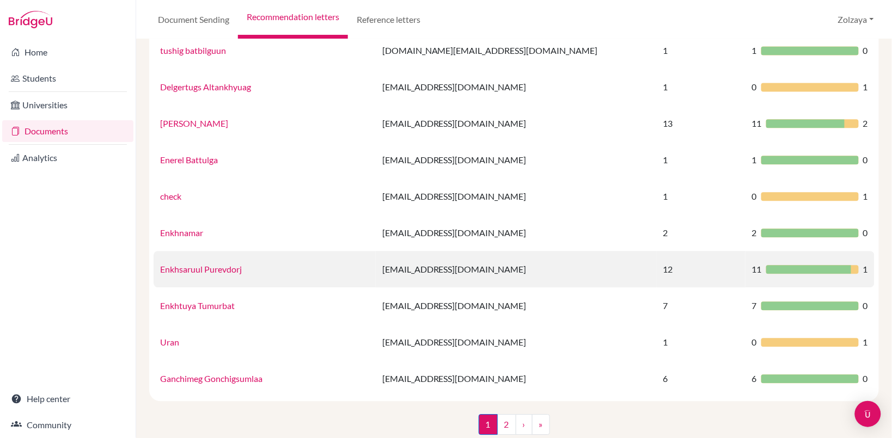
click at [477, 267] on td "enkhsaruul.p@mongolaspiration.edu.mn" at bounding box center [516, 269] width 281 height 36
click at [232, 266] on link "Enkhsaruul Purevdorj" at bounding box center [201, 269] width 82 height 10
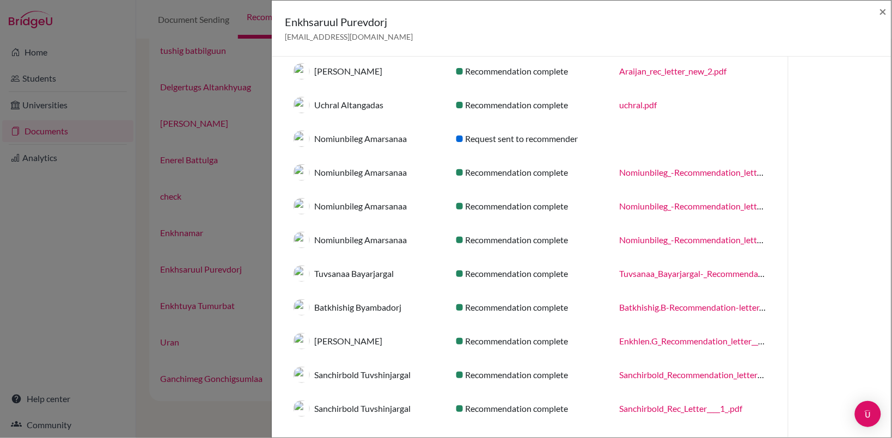
scroll to position [118, 0]
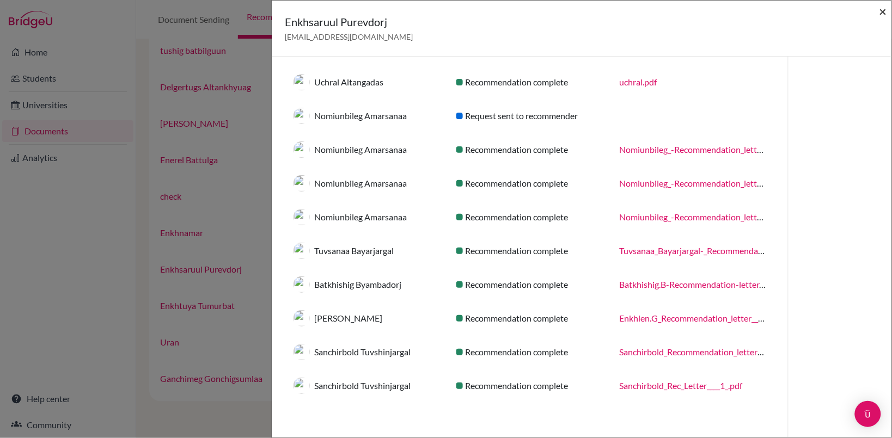
click at [884, 11] on span "×" at bounding box center [884, 11] width 8 height 16
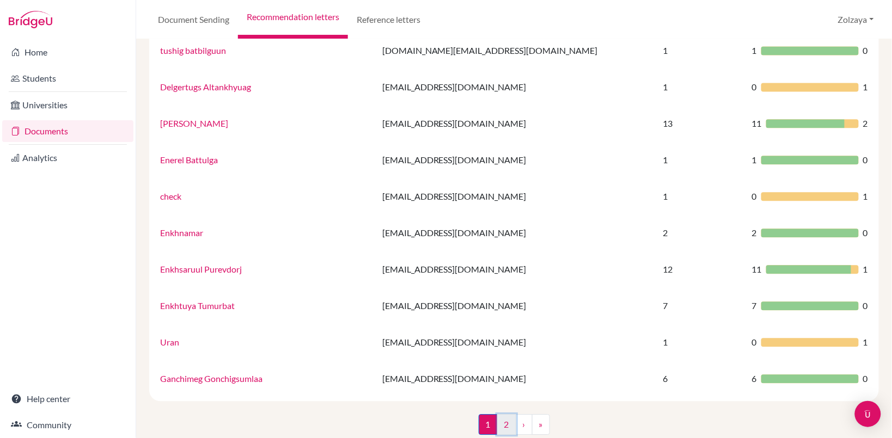
click at [503, 425] on link "2" at bounding box center [506, 424] width 19 height 21
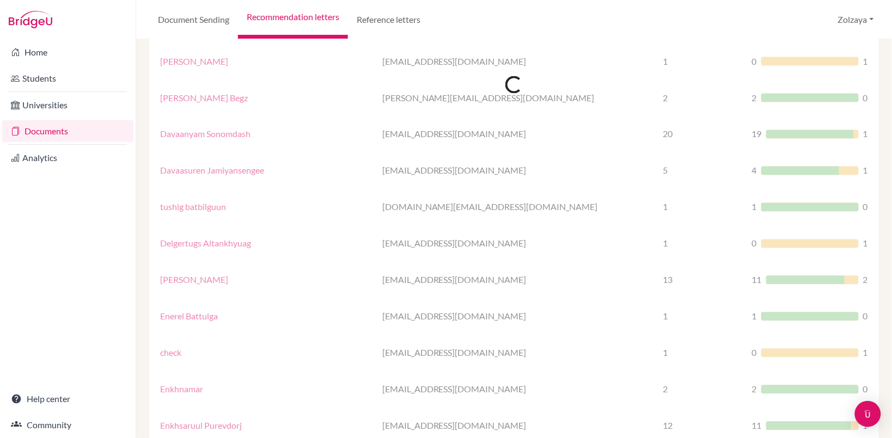
click at [503, 425] on div "Loading..." at bounding box center [514, 84] width 730 height 947
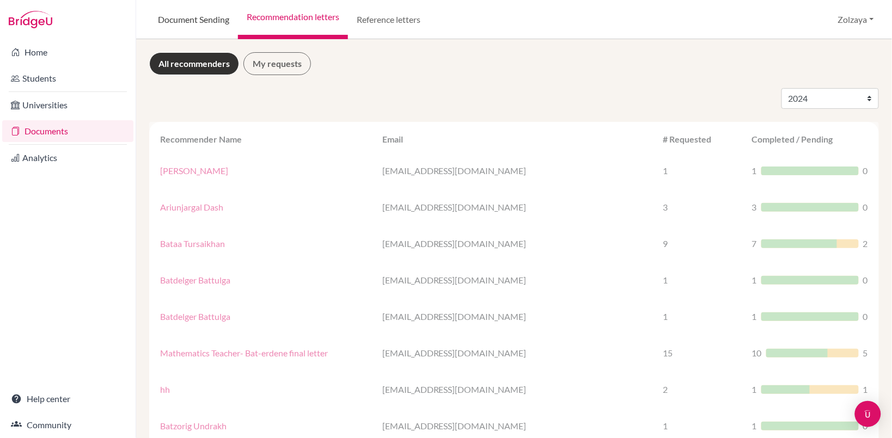
click at [184, 20] on link "Document Sending" at bounding box center [193, 19] width 89 height 39
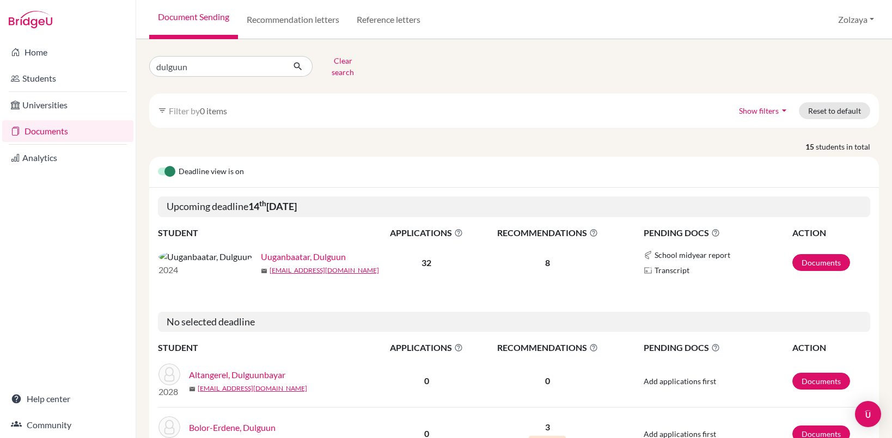
click at [276, 62] on input "dulguun" at bounding box center [216, 66] width 135 height 21
click at [270, 60] on input "dulguun" at bounding box center [216, 66] width 135 height 21
type input "[PERSON_NAME]"
type input "amirlangui"
click button "submit" at bounding box center [298, 66] width 29 height 21
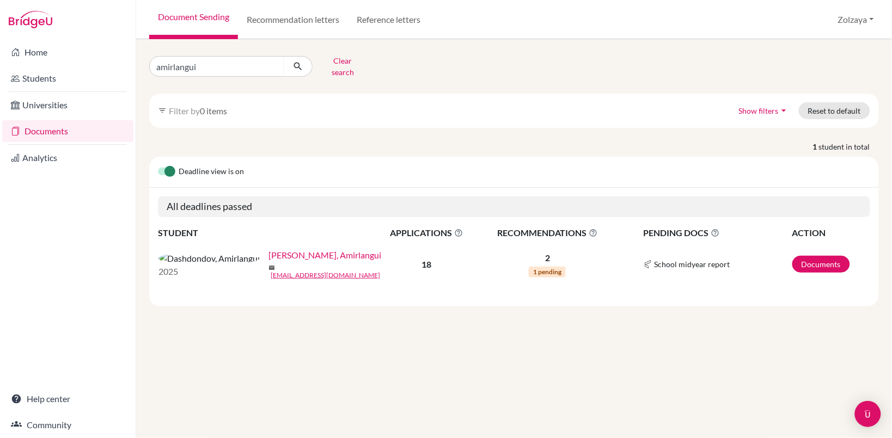
click at [269, 252] on link "[PERSON_NAME], Amirlangui" at bounding box center [325, 255] width 113 height 13
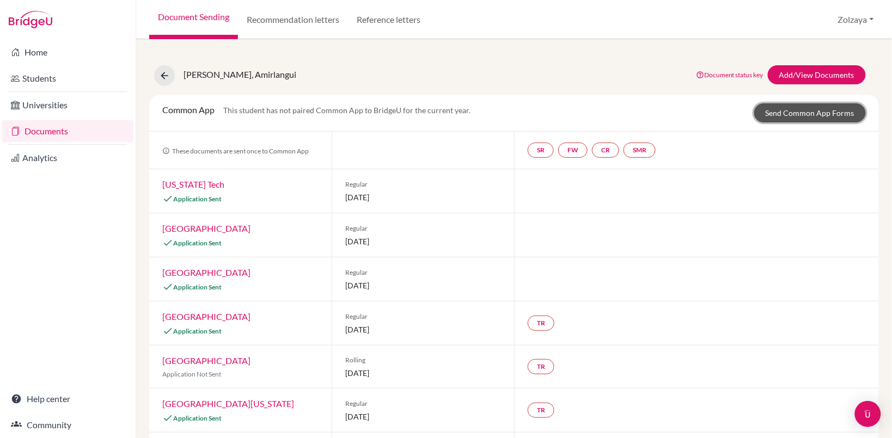
click at [823, 112] on link "Send Common App Forms" at bounding box center [810, 112] width 112 height 19
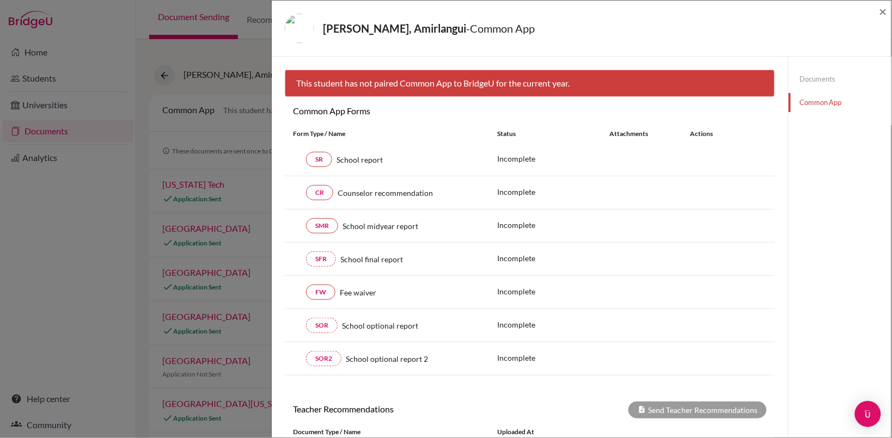
scroll to position [114, 0]
